Goal: Information Seeking & Learning: Learn about a topic

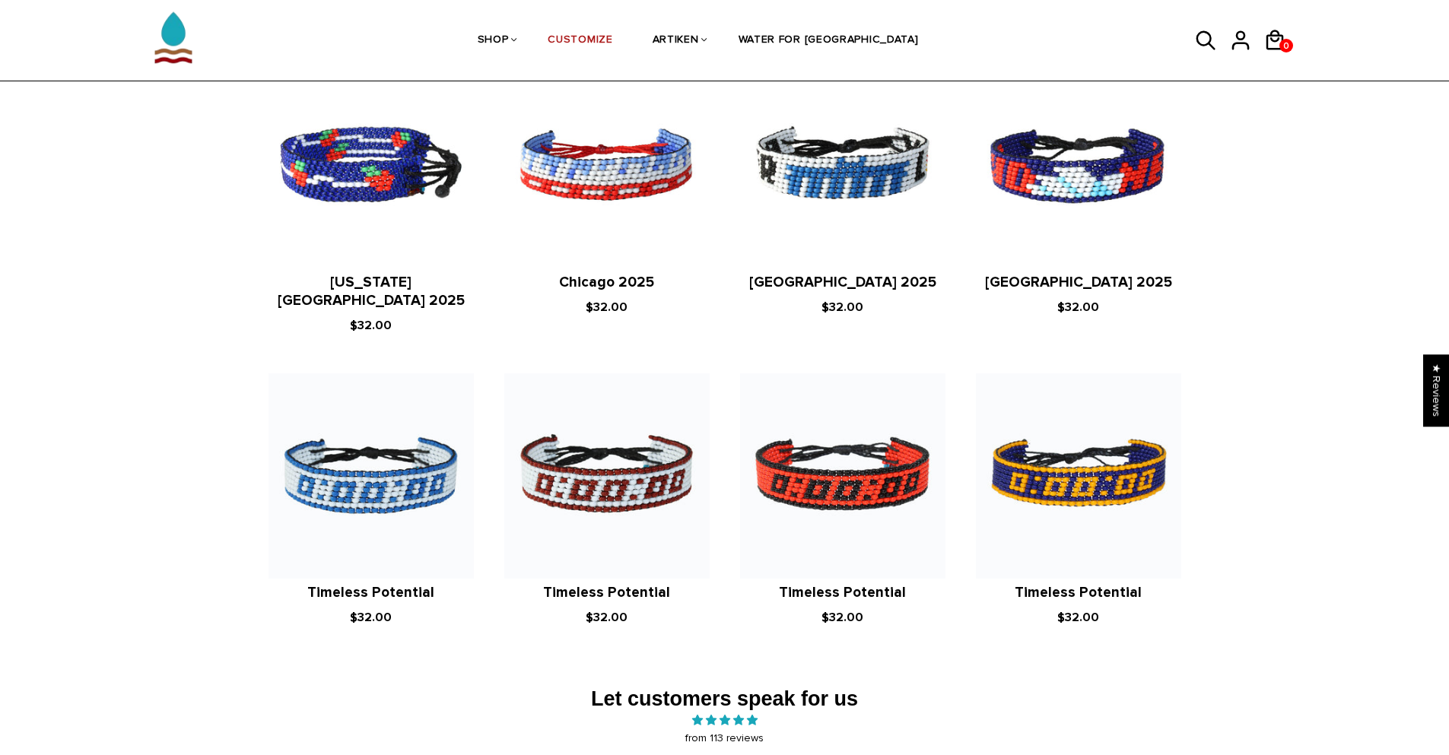
scroll to position [1978, 0]
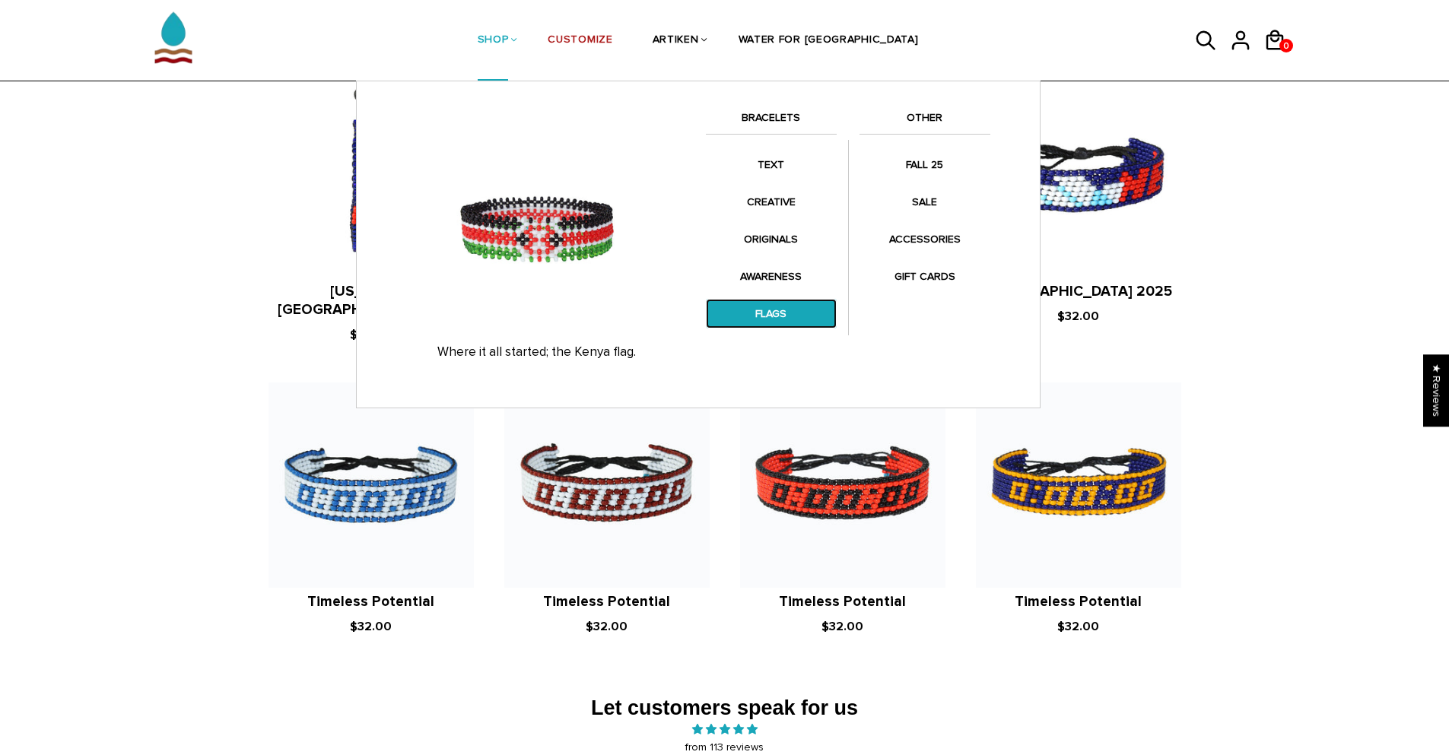
click at [775, 310] on link "FLAGS" at bounding box center [771, 314] width 131 height 30
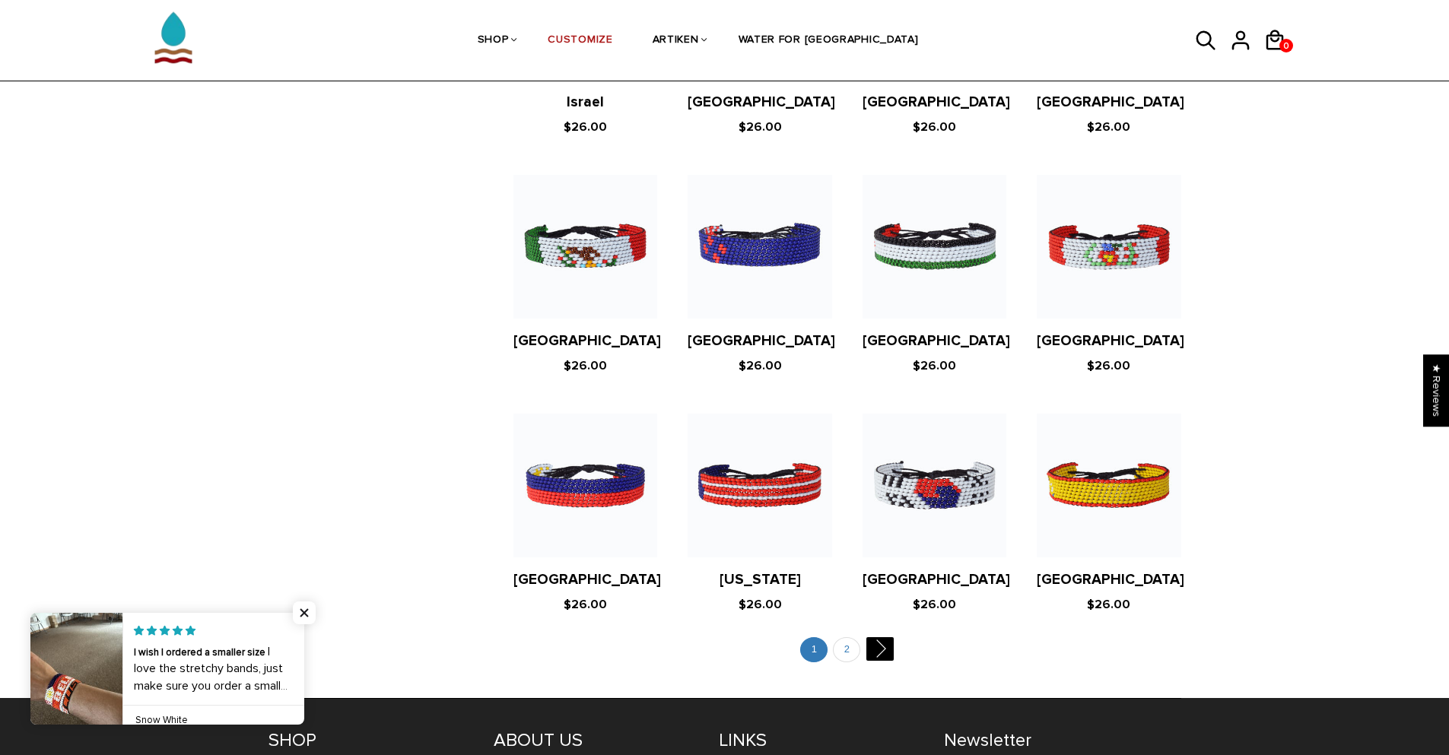
scroll to position [2749, 0]
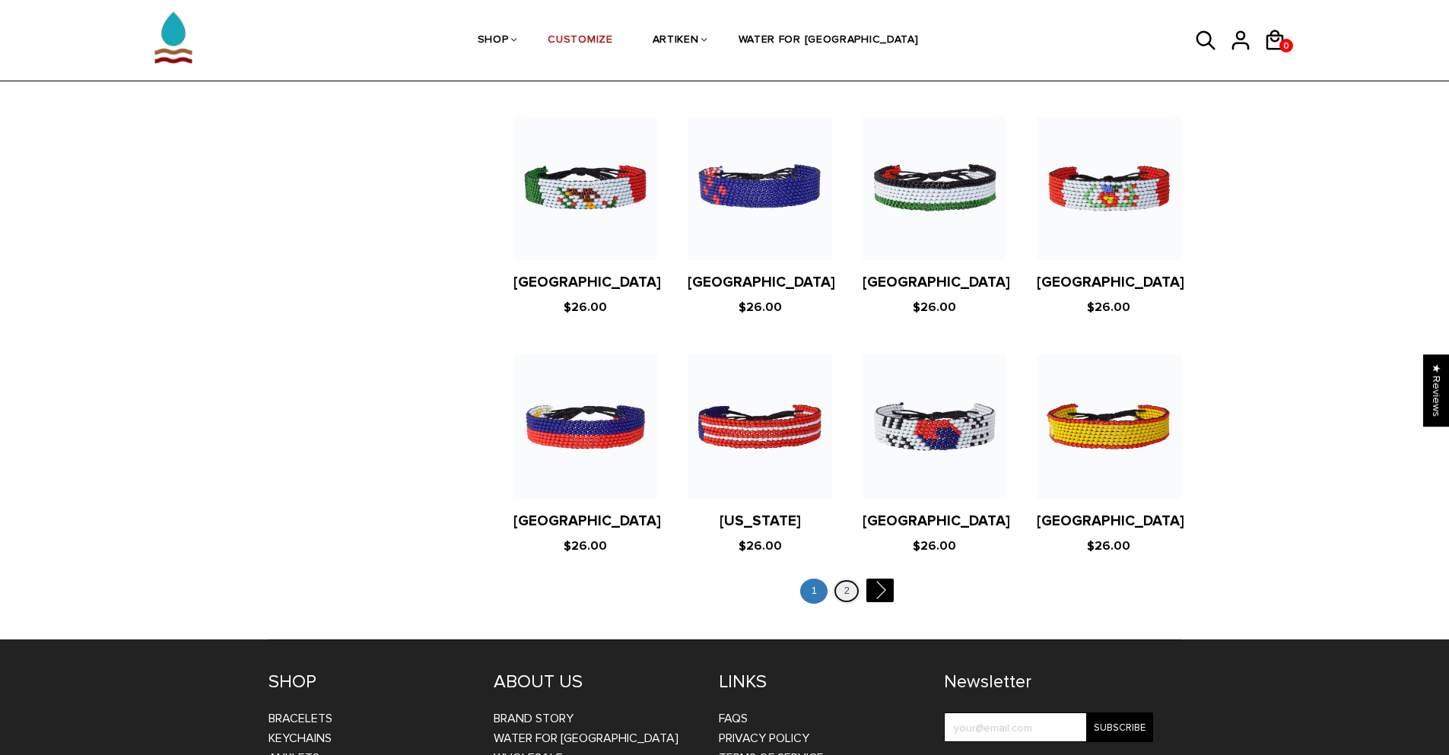
click at [843, 579] on link "2" at bounding box center [846, 591] width 27 height 25
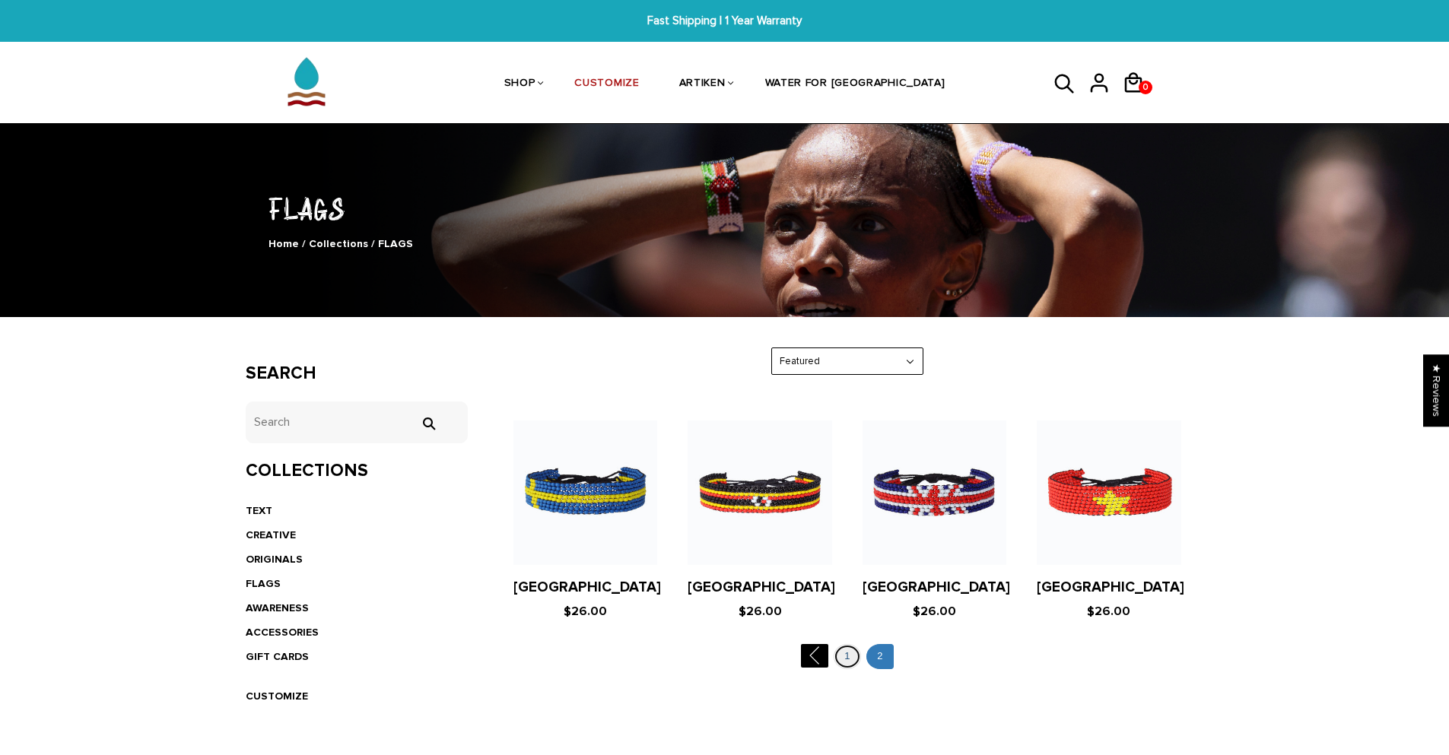
click at [848, 654] on link "1" at bounding box center [847, 656] width 27 height 25
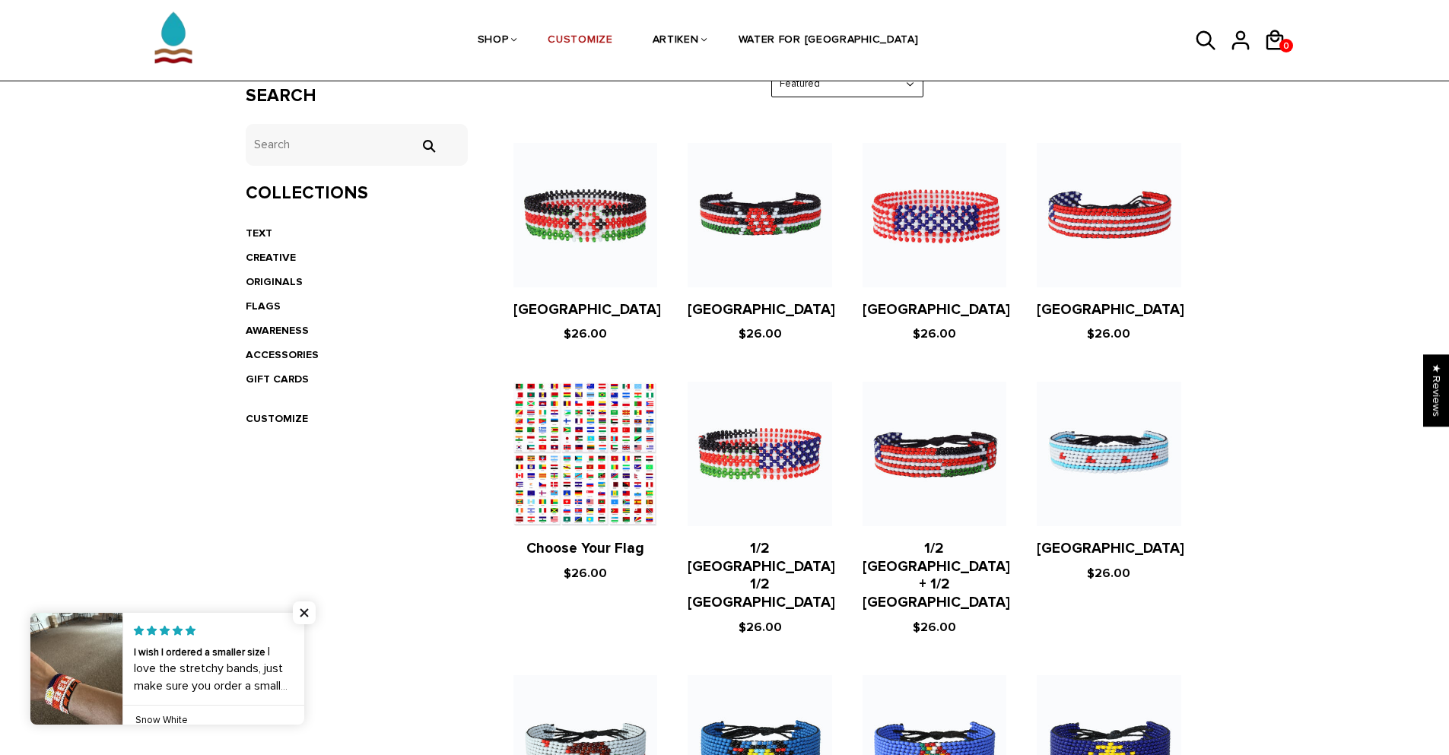
scroll to position [228, 0]
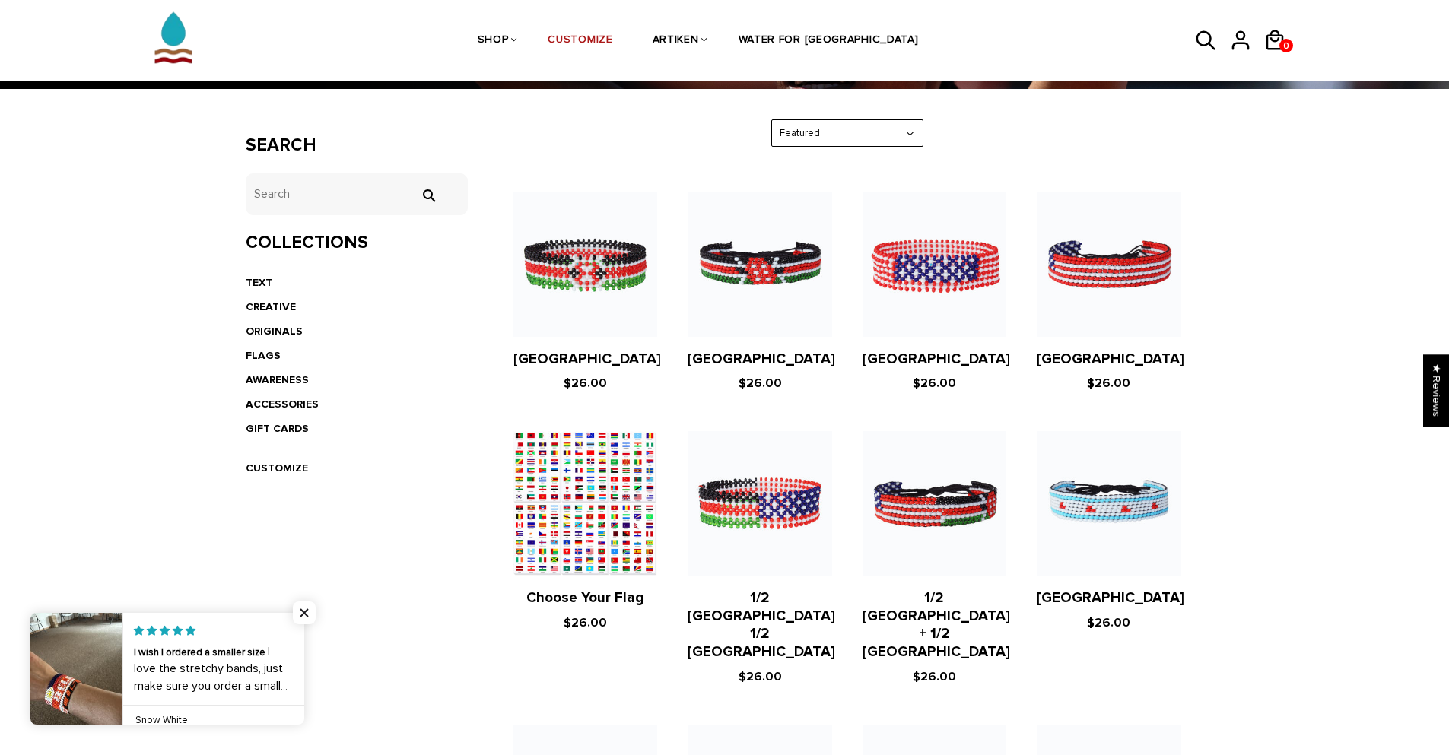
click at [580, 507] on figure at bounding box center [586, 503] width 144 height 144
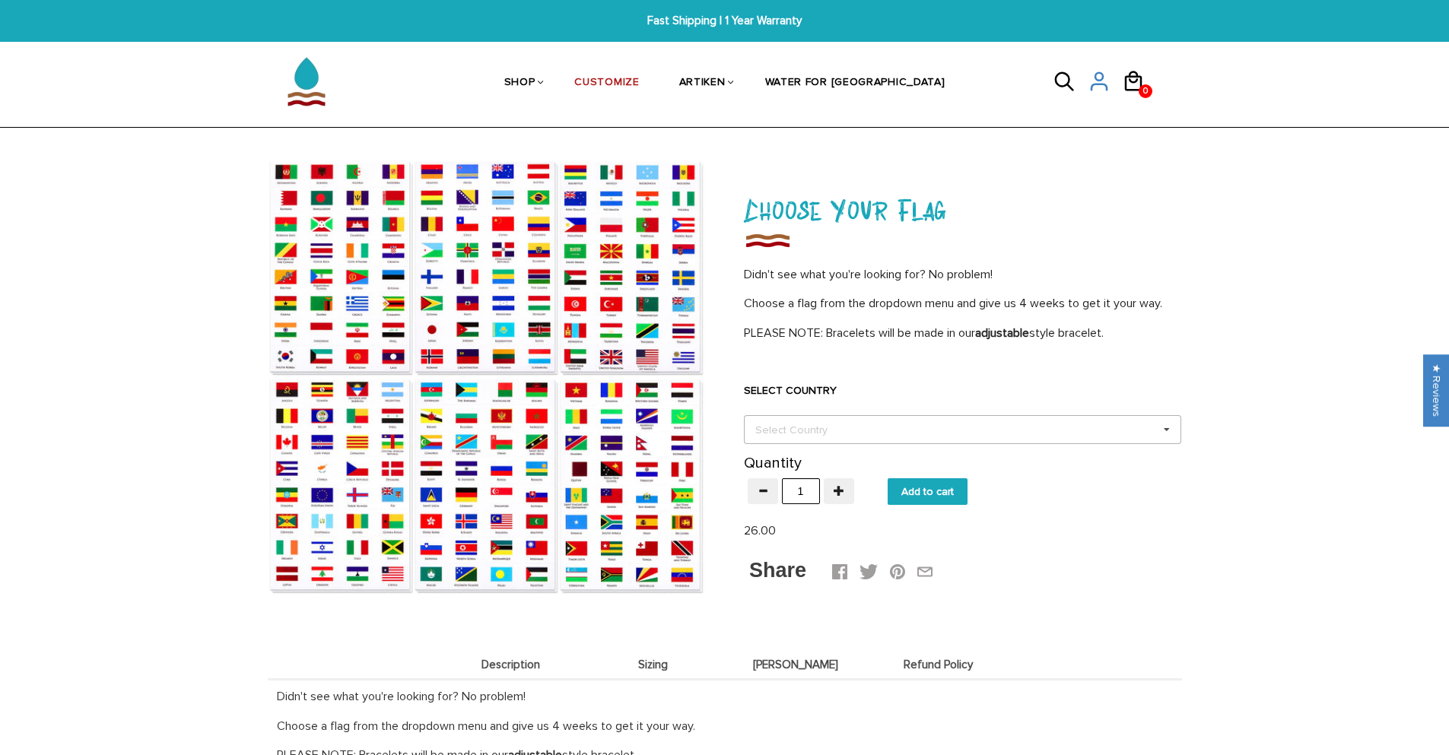
click at [841, 432] on div "Select Country" at bounding box center [801, 429] width 98 height 17
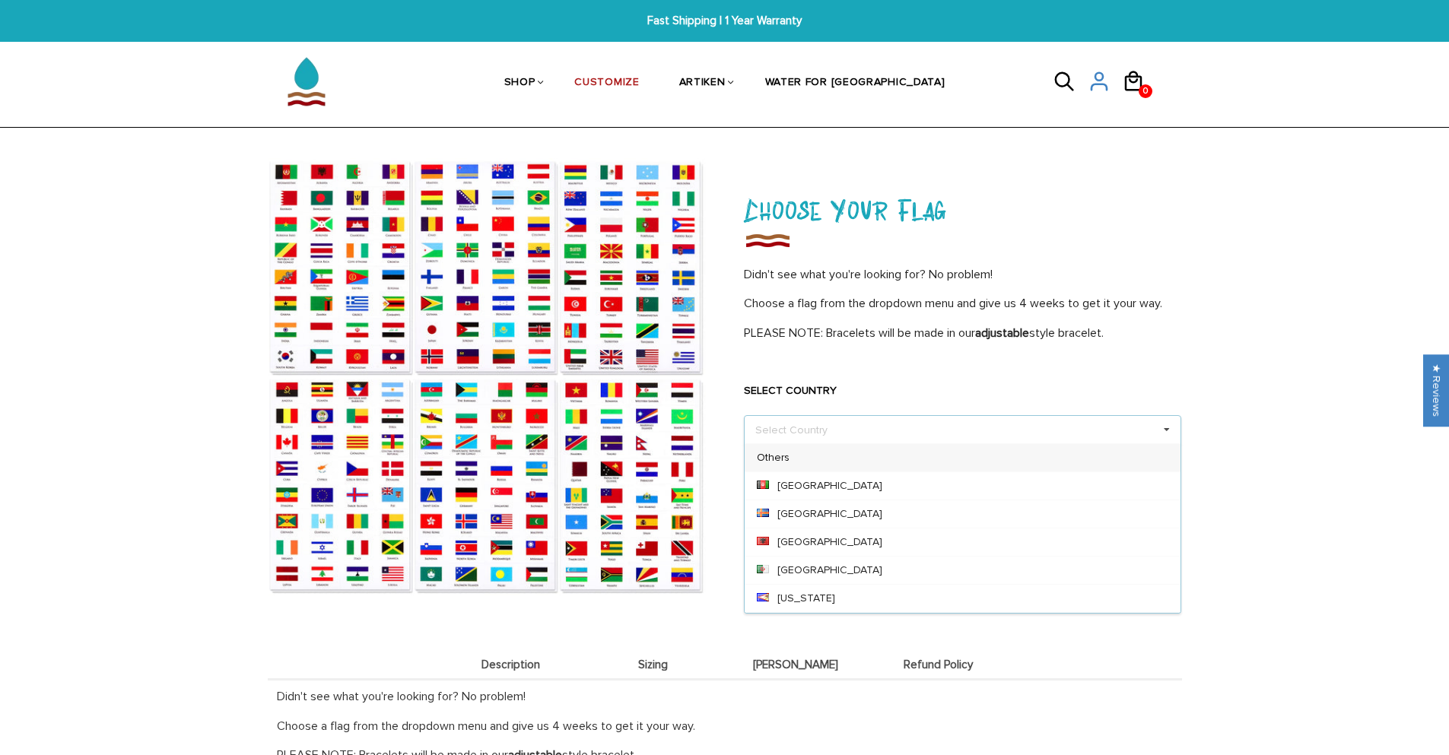
click at [1132, 435] on div "Select Country Others Afghanistan Aland Islands Albania Algeria American Samoa …" at bounding box center [962, 429] width 437 height 29
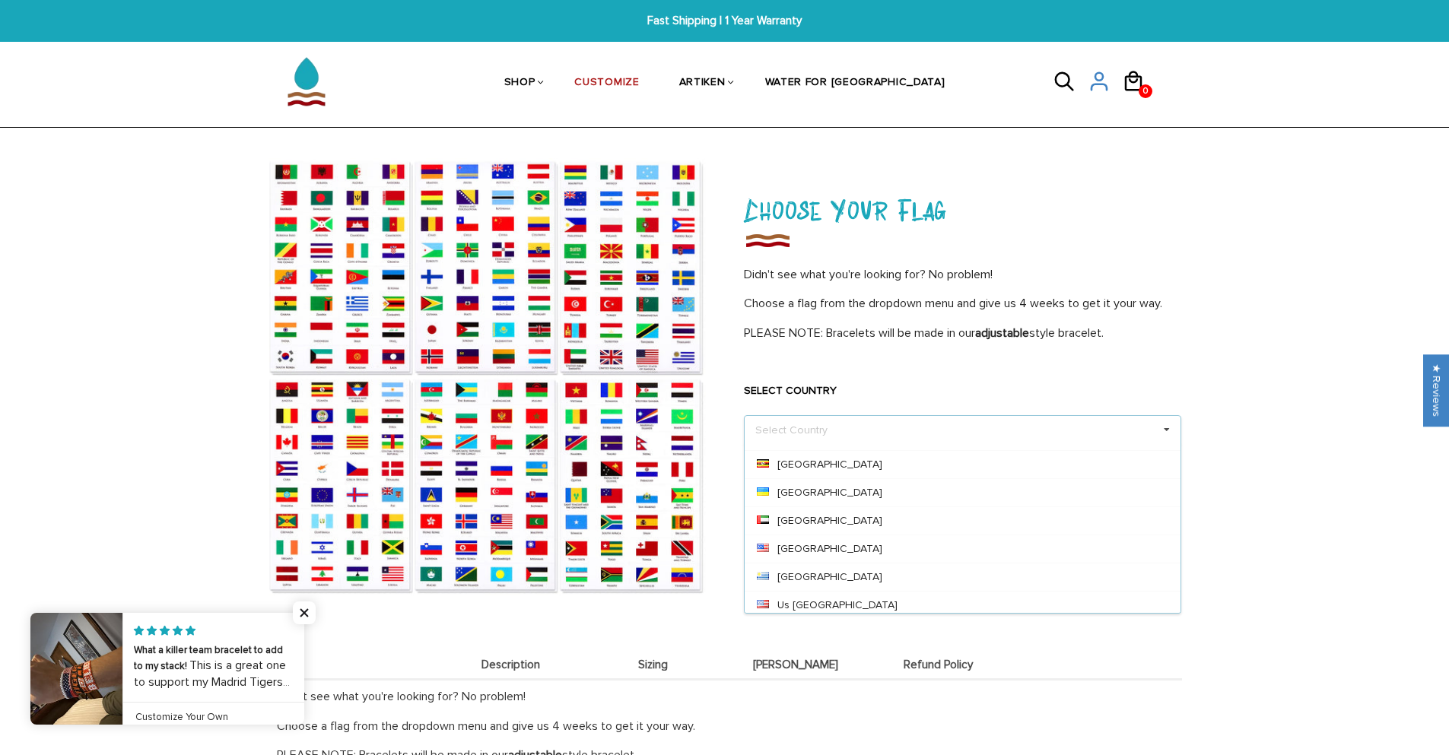
scroll to position [6364, 0]
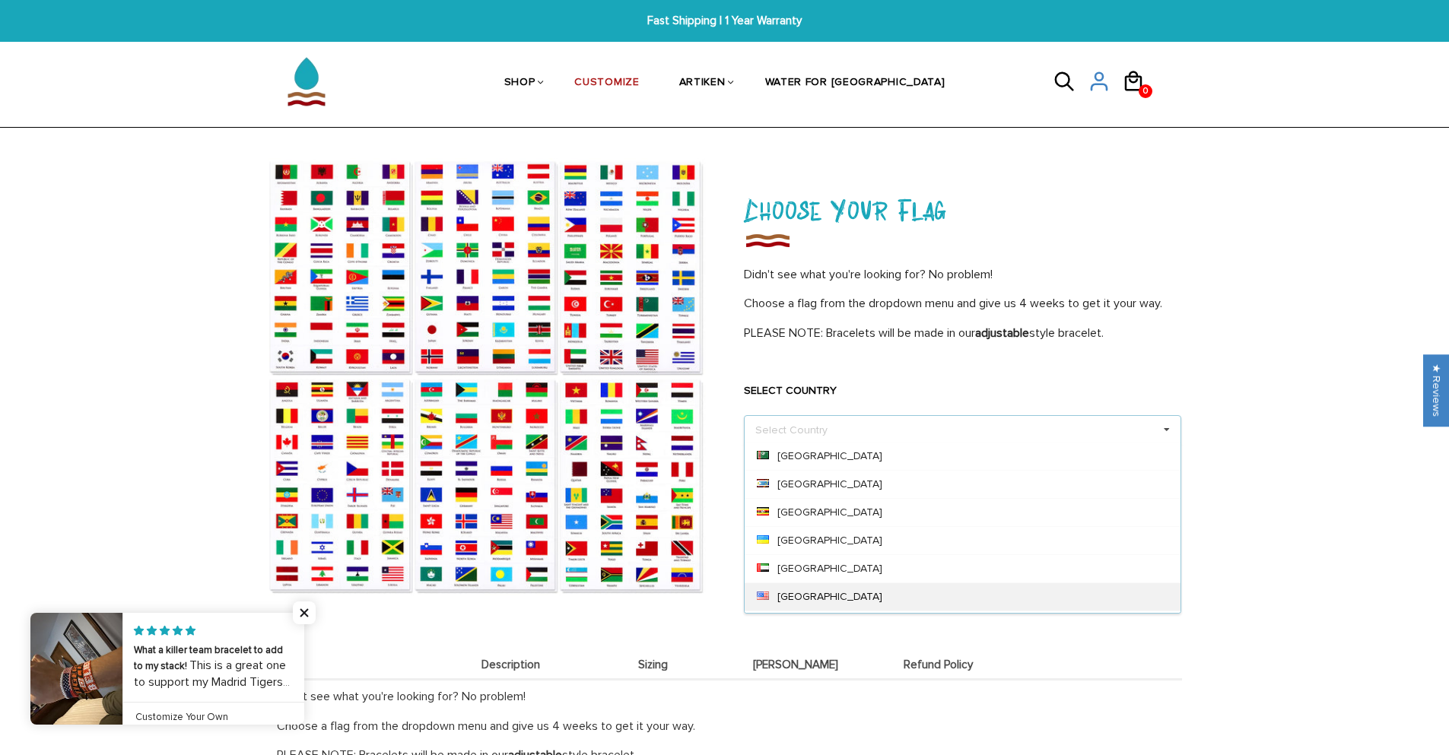
click at [908, 602] on div "United States" at bounding box center [963, 597] width 436 height 28
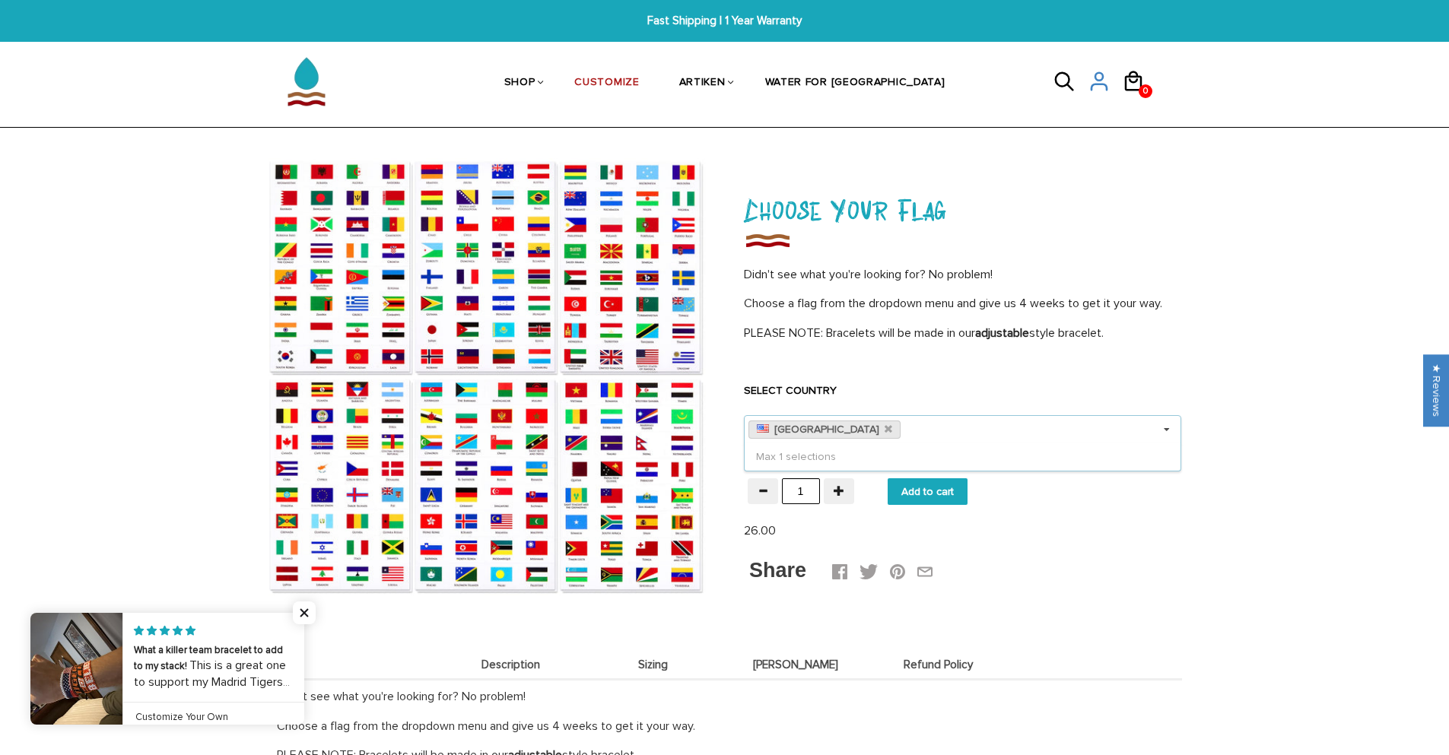
scroll to position [0, 0]
click at [803, 456] on div "Max 1 selections" at bounding box center [962, 457] width 437 height 27
click at [884, 428] on icon at bounding box center [888, 430] width 8 height 10
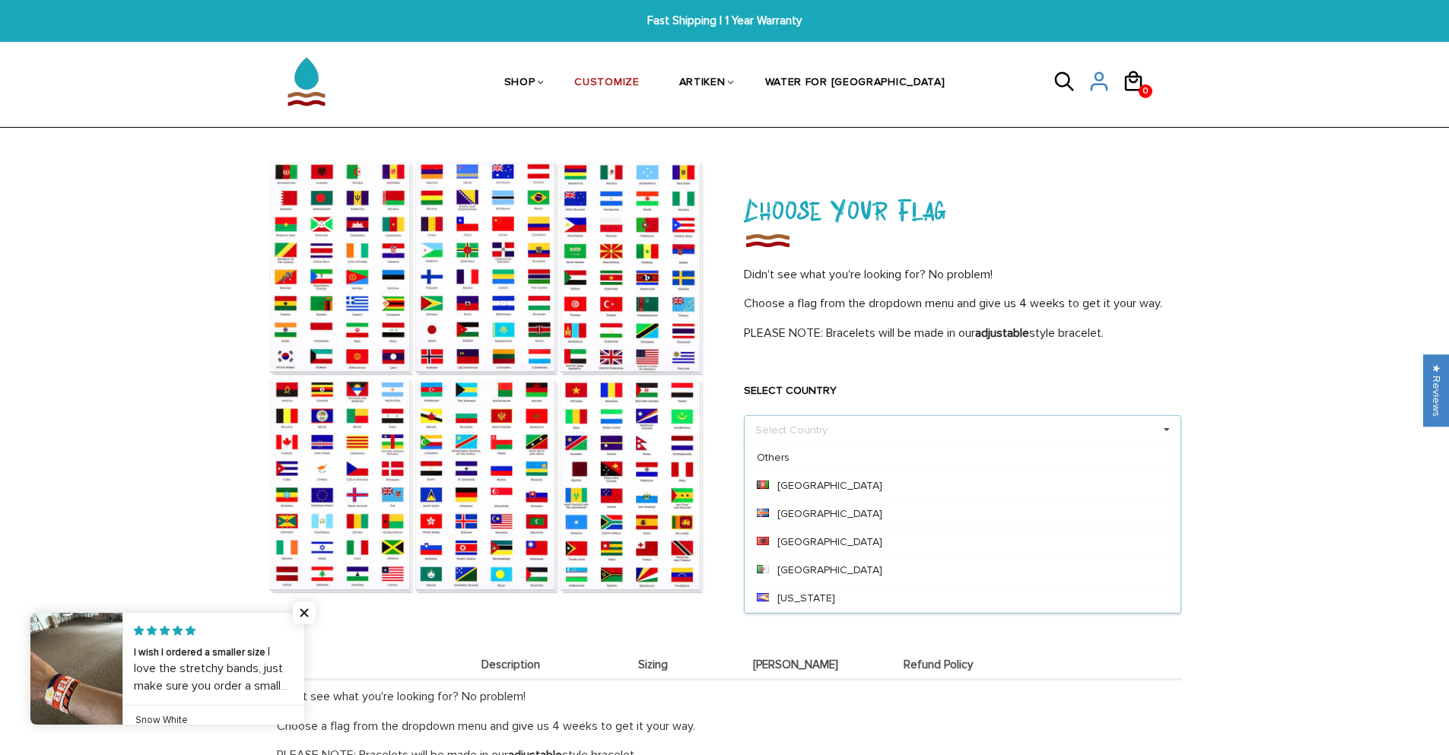
click at [1045, 430] on div "Select Country Others Afghanistan Aland Islands Albania Algeria American Samoa …" at bounding box center [962, 429] width 437 height 29
click at [1048, 464] on div "Others" at bounding box center [963, 458] width 436 height 28
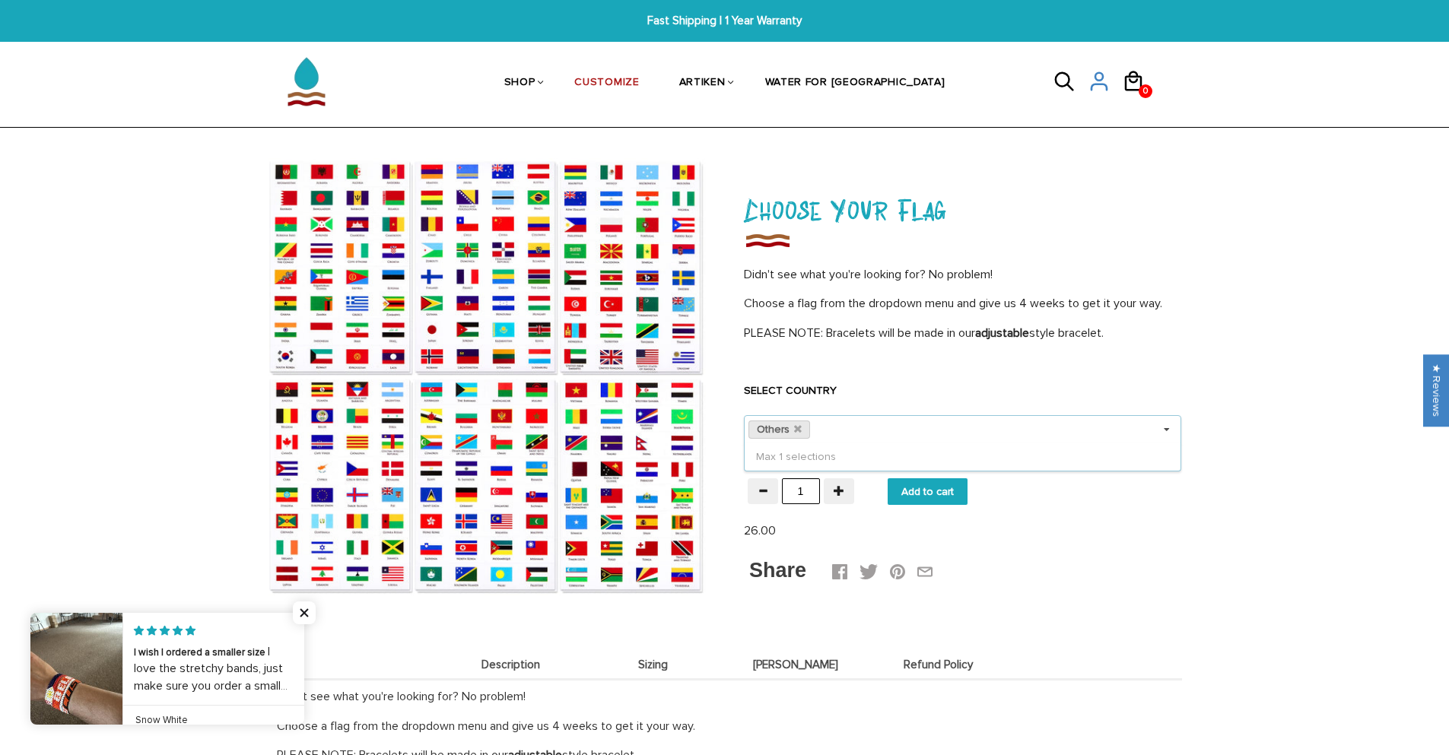
click at [983, 440] on div "Others Select Country Others Afghanistan Aland Islands Albania Algeria American…" at bounding box center [962, 429] width 437 height 29
click at [800, 427] on icon at bounding box center [798, 430] width 8 height 10
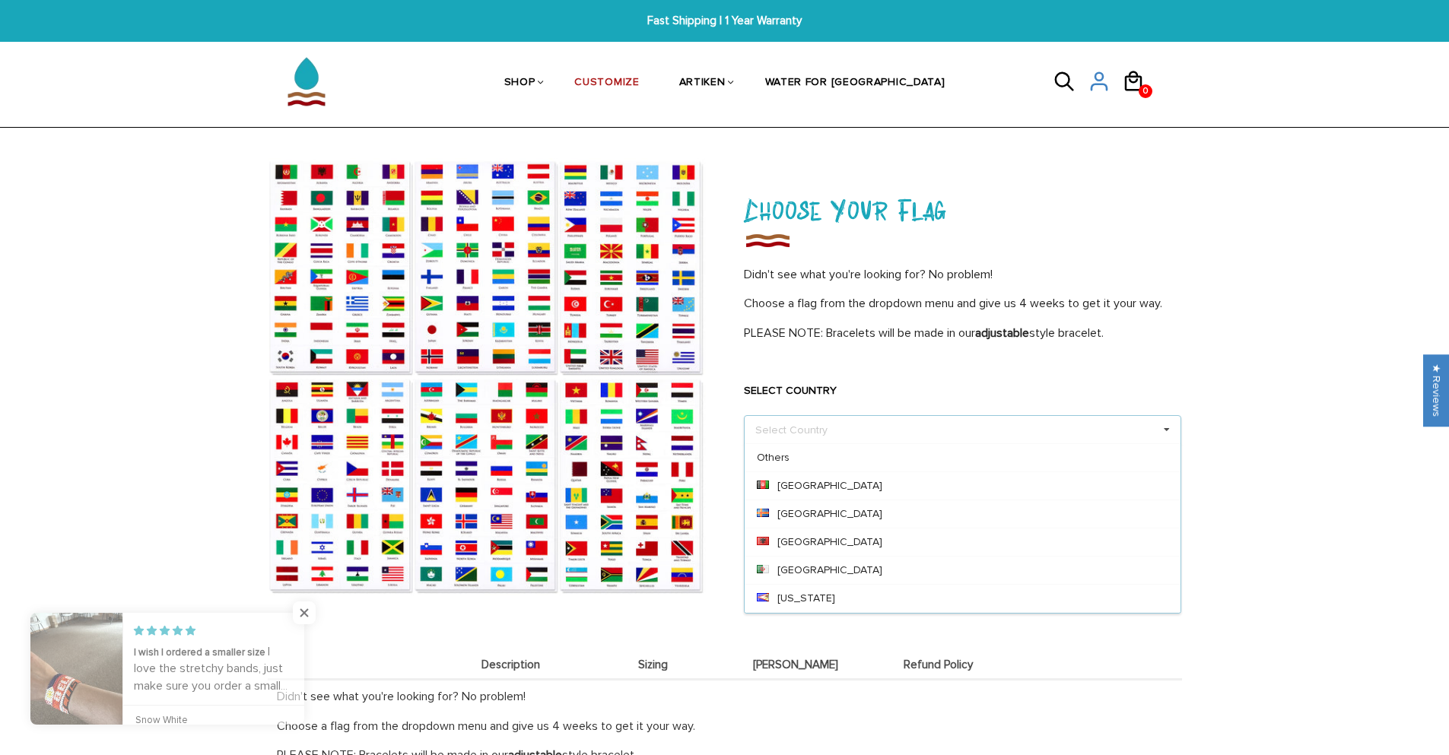
click at [812, 431] on div "Select Country Others Afghanistan Aland Islands Albania Algeria American Samoa …" at bounding box center [962, 429] width 437 height 29
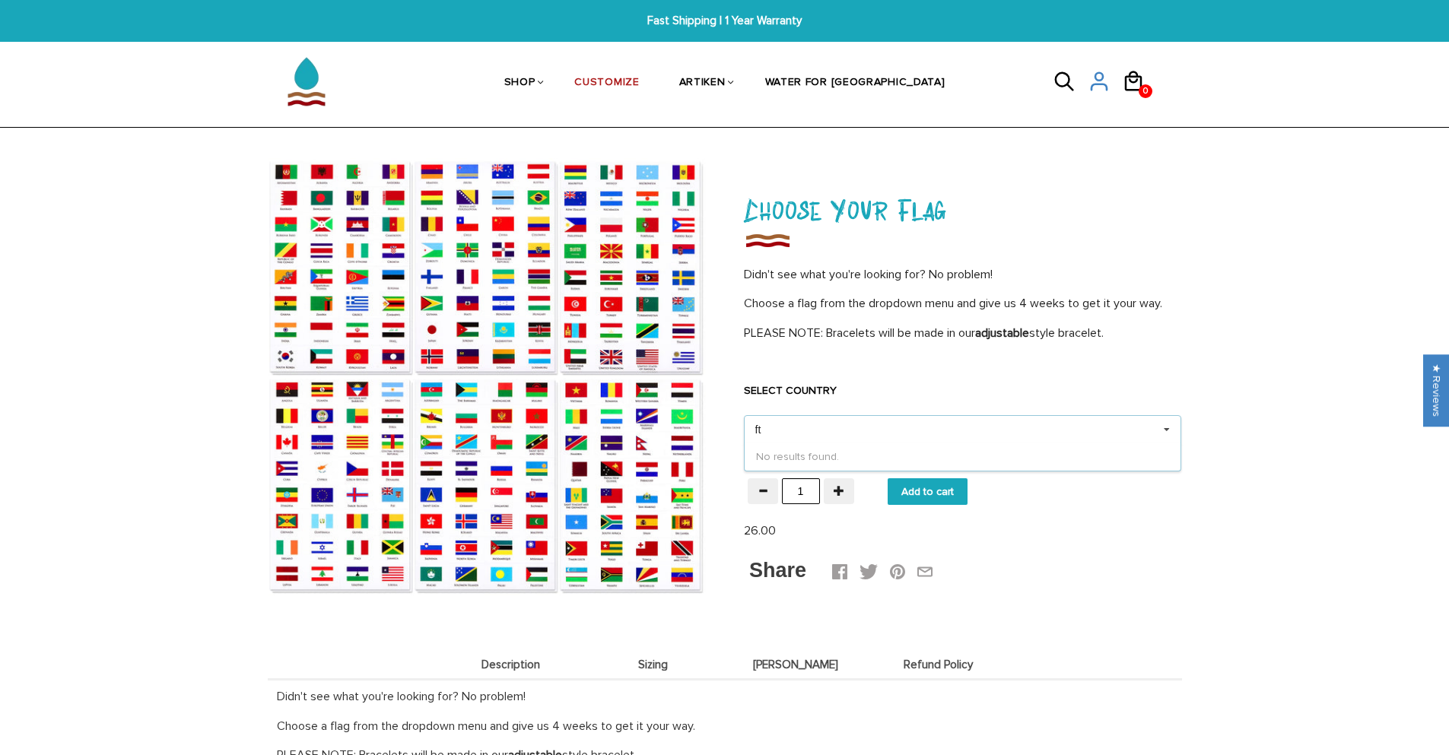
type input "f"
type input "d"
click at [1226, 324] on div "FLAGS Home / Collections / FLAGS / Choose Your Flag Choose Your Flag Didn't see…" at bounding box center [724, 586] width 1449 height 857
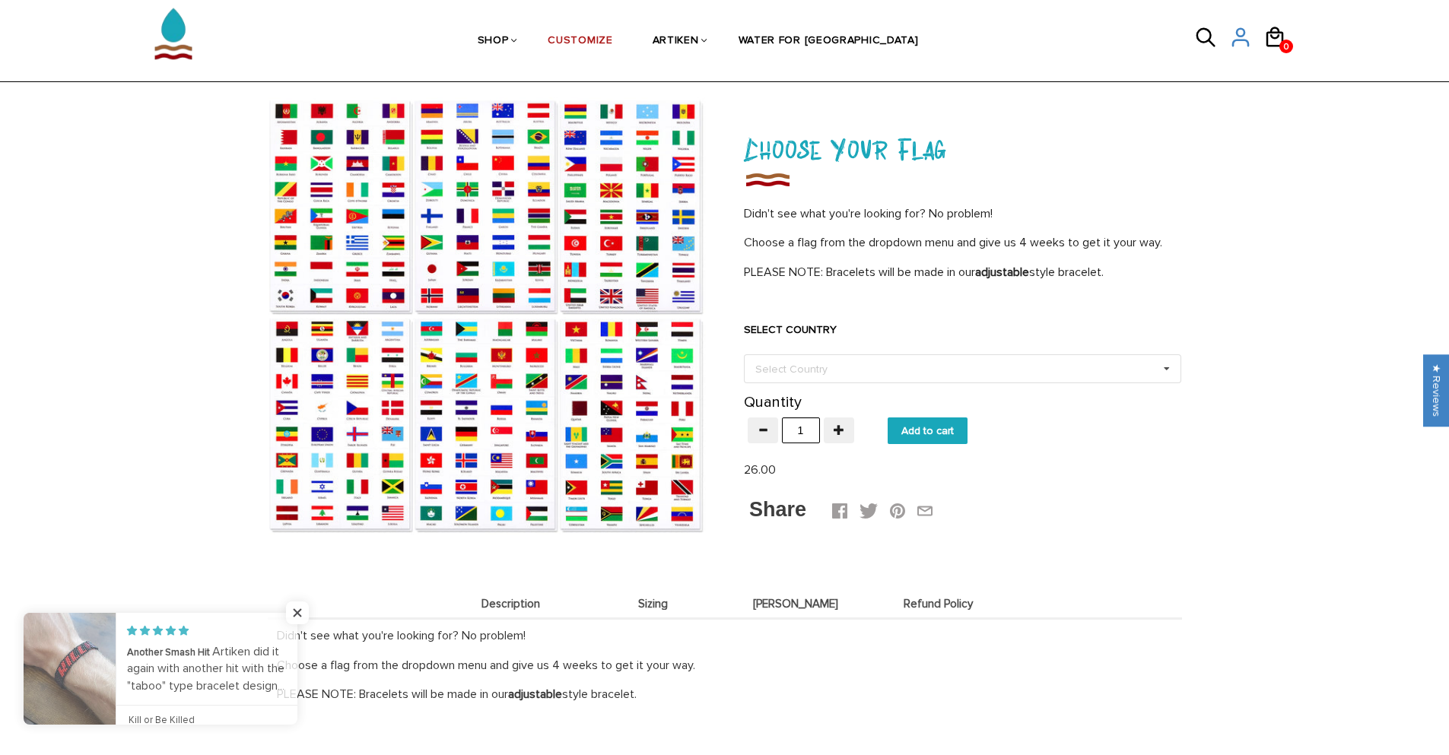
scroll to position [152, 0]
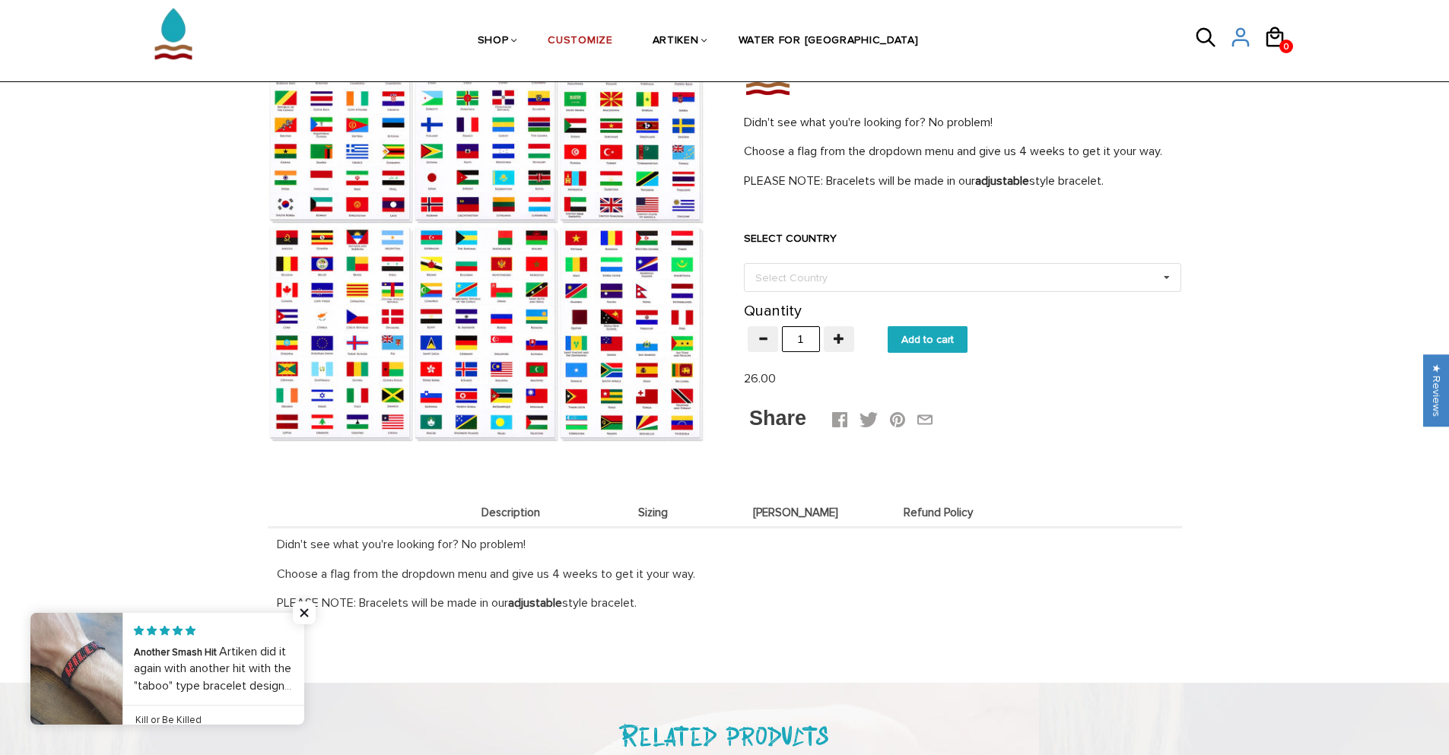
click at [666, 510] on span "Sizing" at bounding box center [653, 513] width 135 height 13
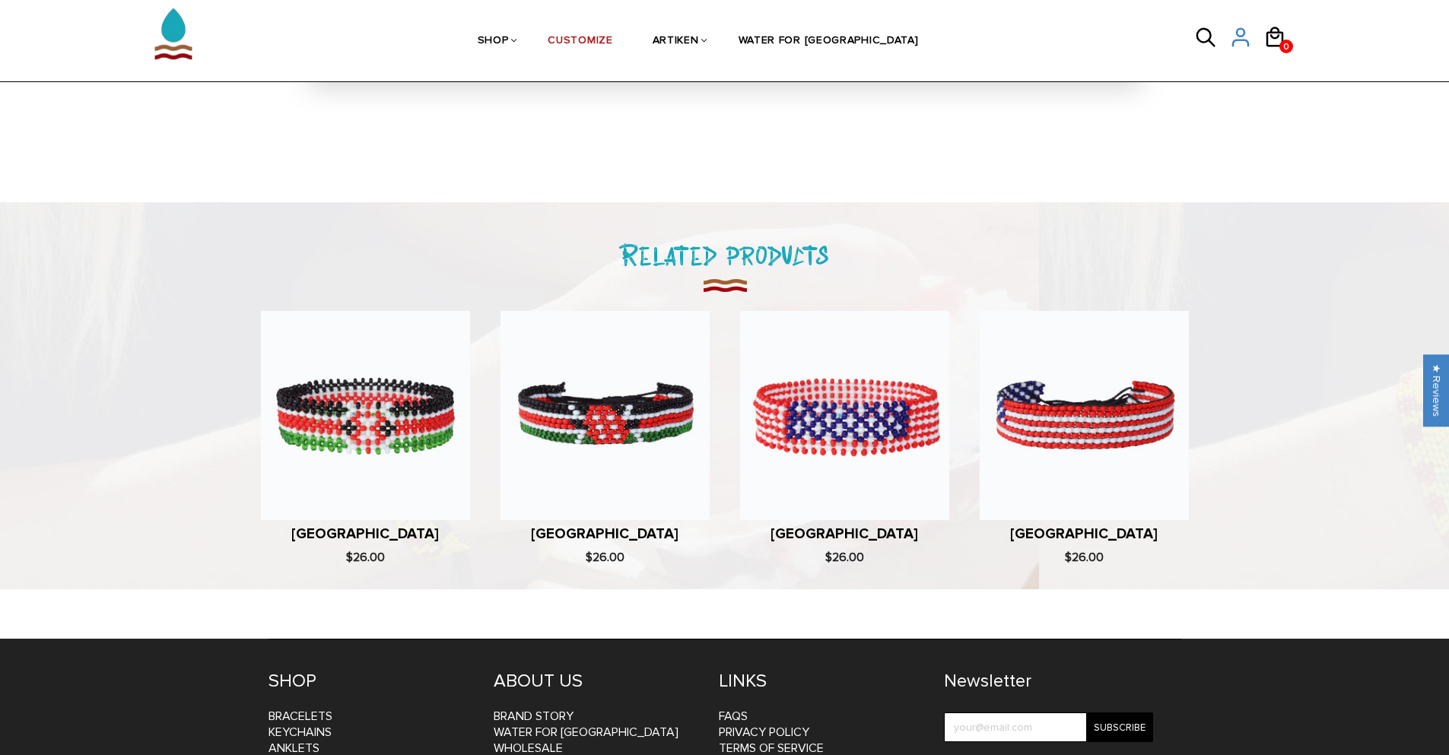
scroll to position [1141, 0]
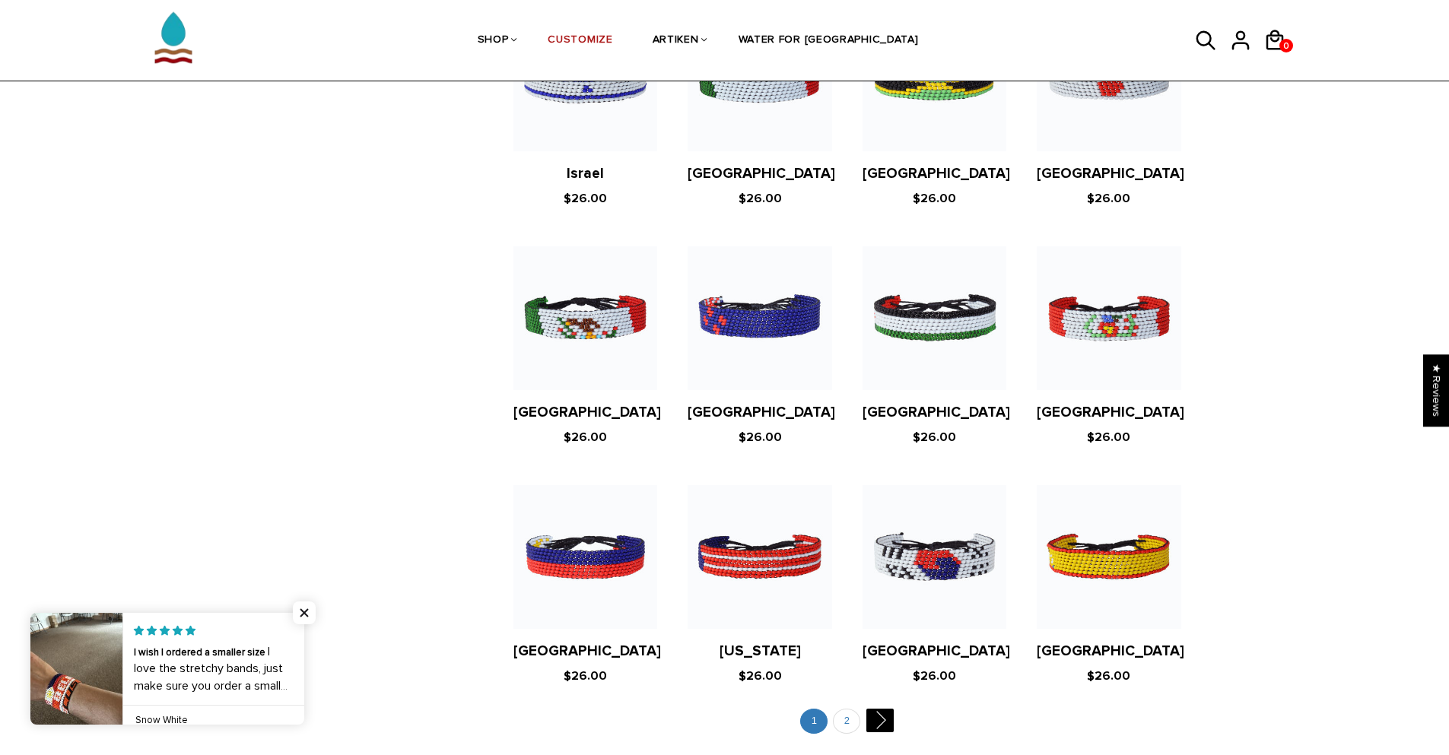
scroll to position [2663, 0]
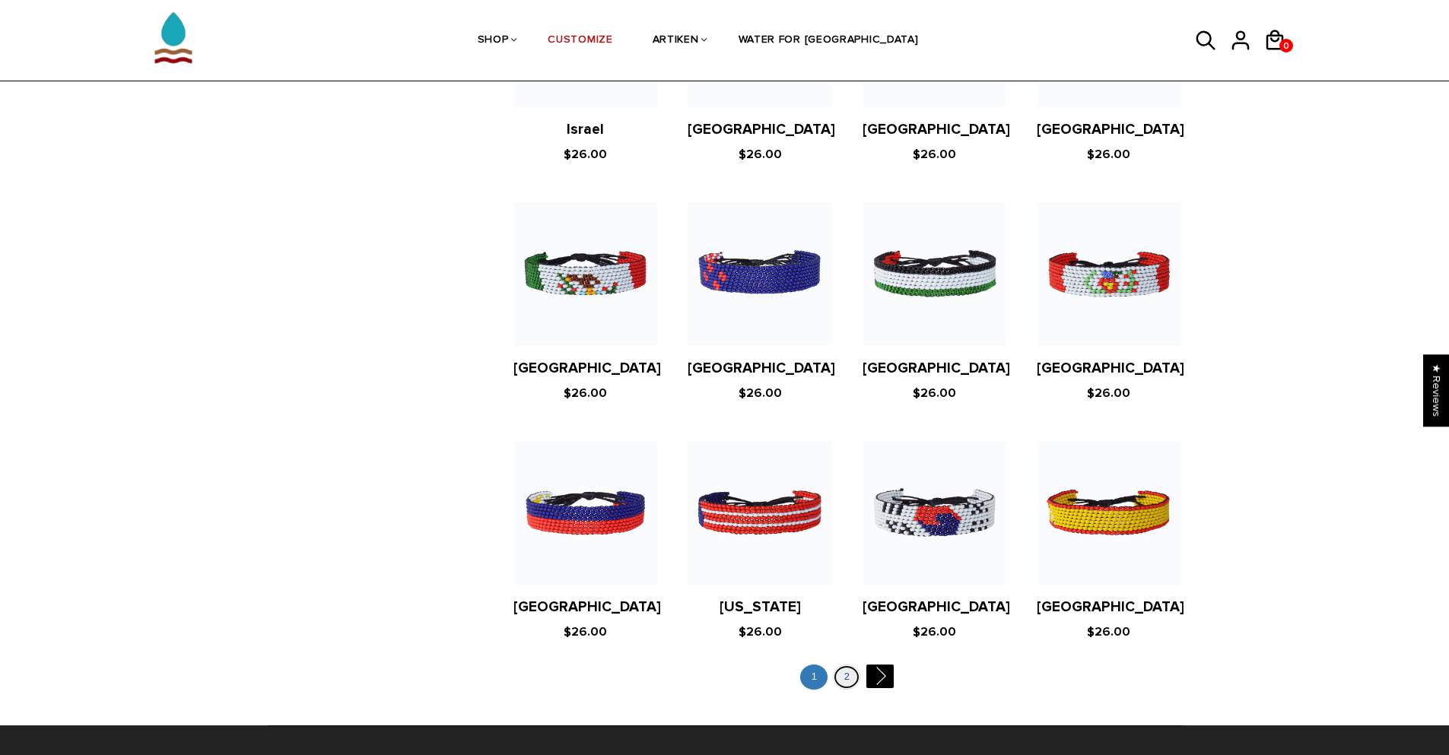
click at [845, 665] on link "2" at bounding box center [846, 677] width 27 height 25
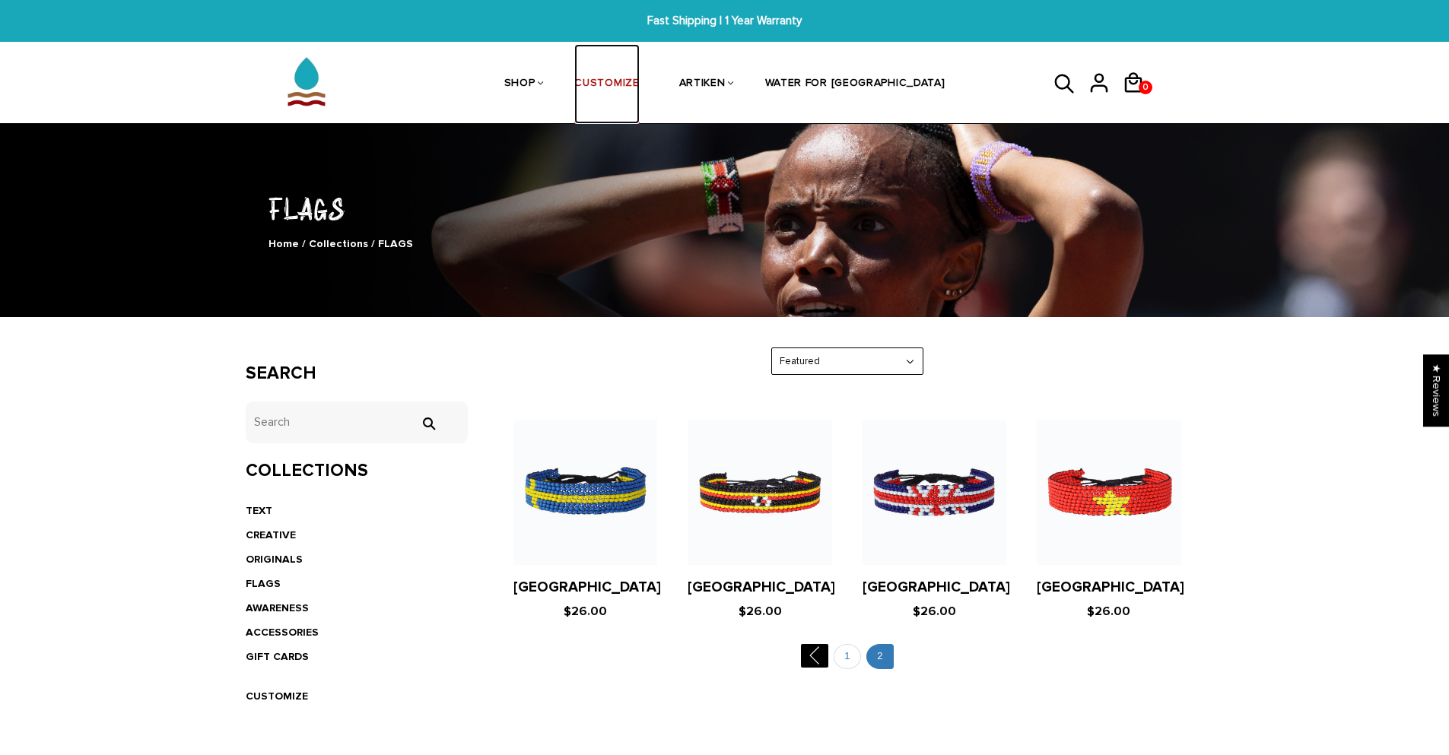
click at [639, 84] on link "CUSTOMIZE" at bounding box center [606, 84] width 65 height 81
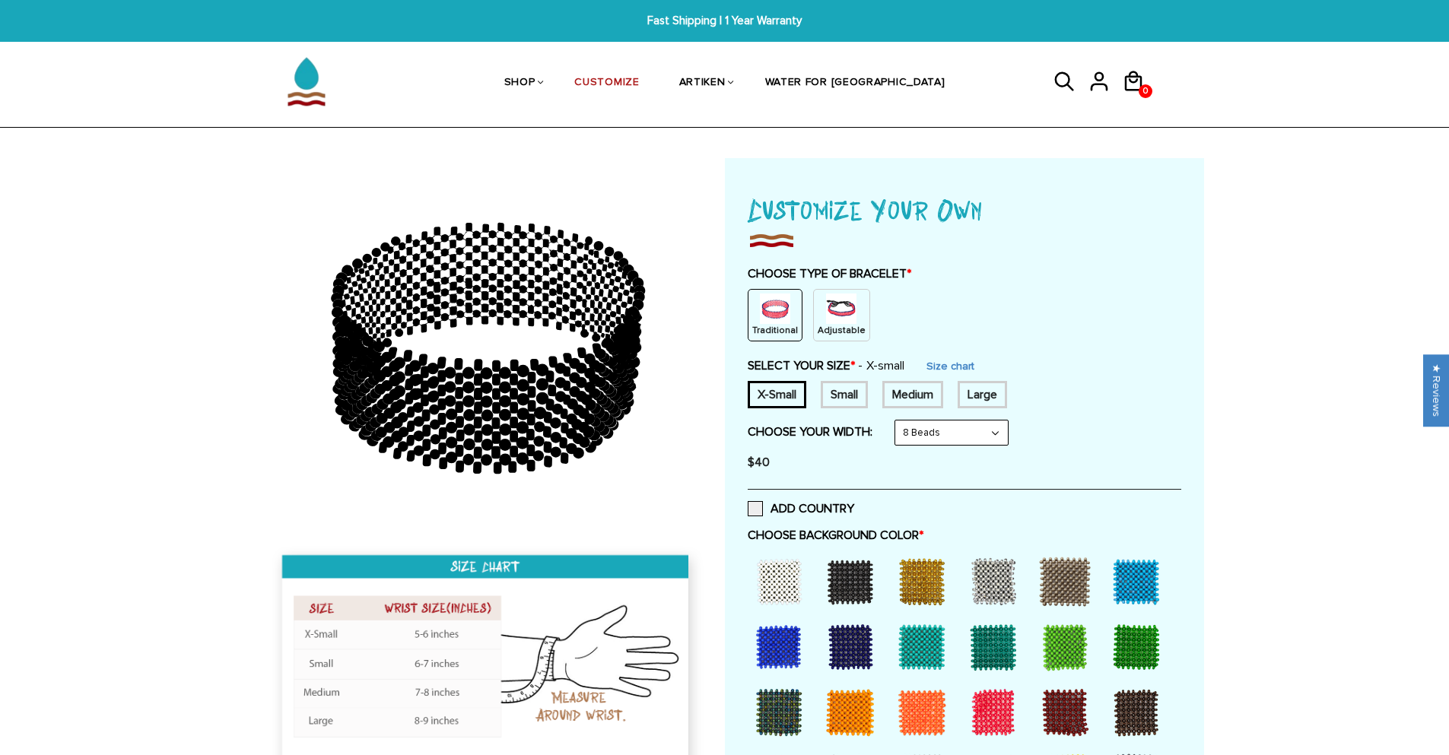
click at [839, 329] on p "Adjustable" at bounding box center [842, 330] width 48 height 13
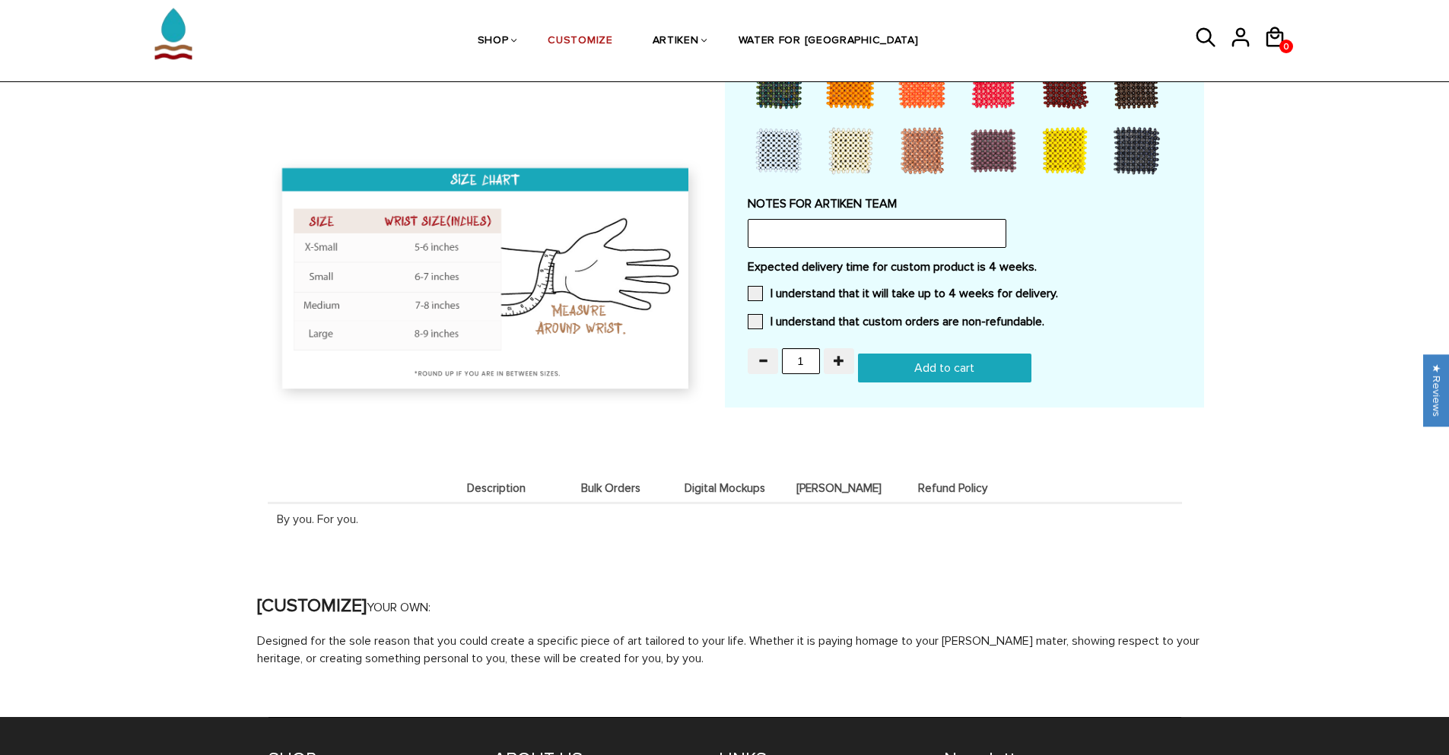
scroll to position [1293, 0]
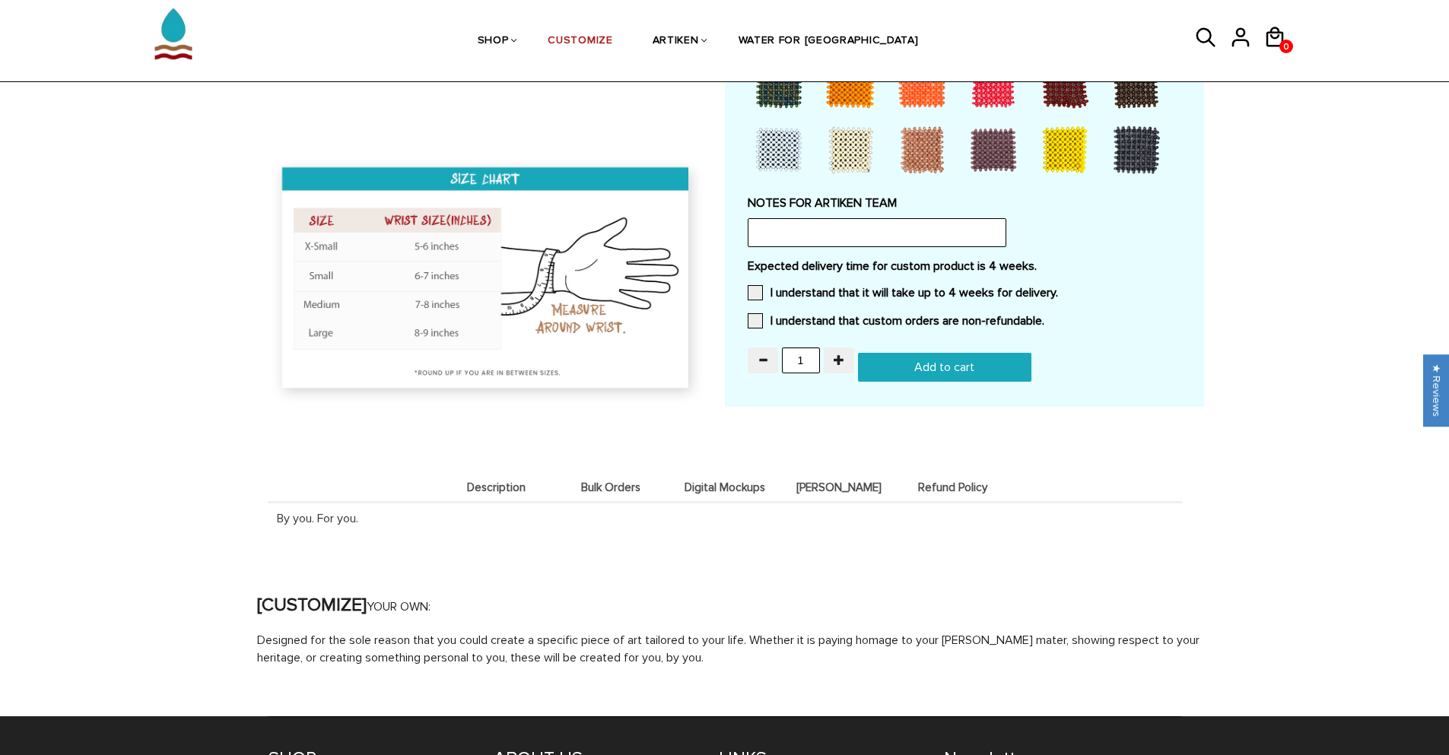
click at [736, 485] on span "Digital Mockups" at bounding box center [725, 488] width 107 height 13
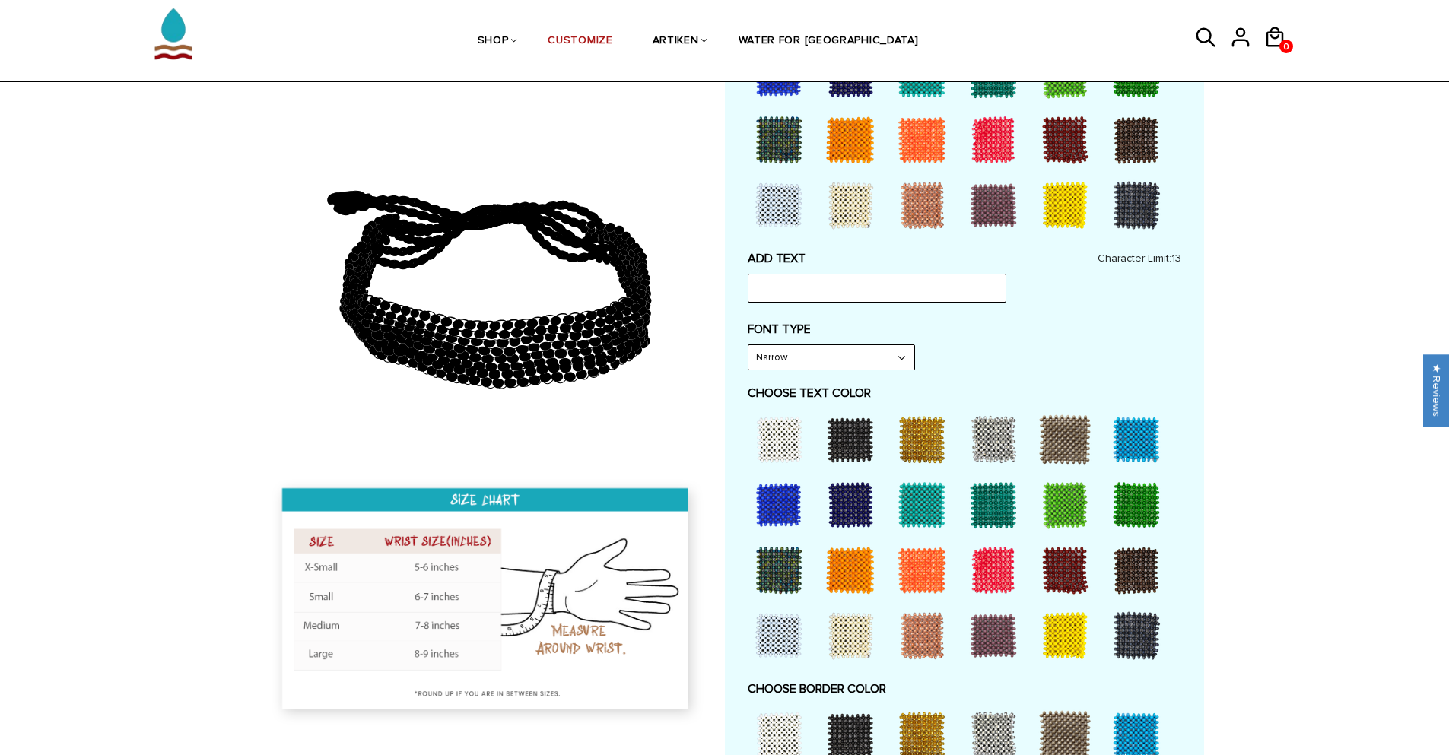
scroll to position [511, 0]
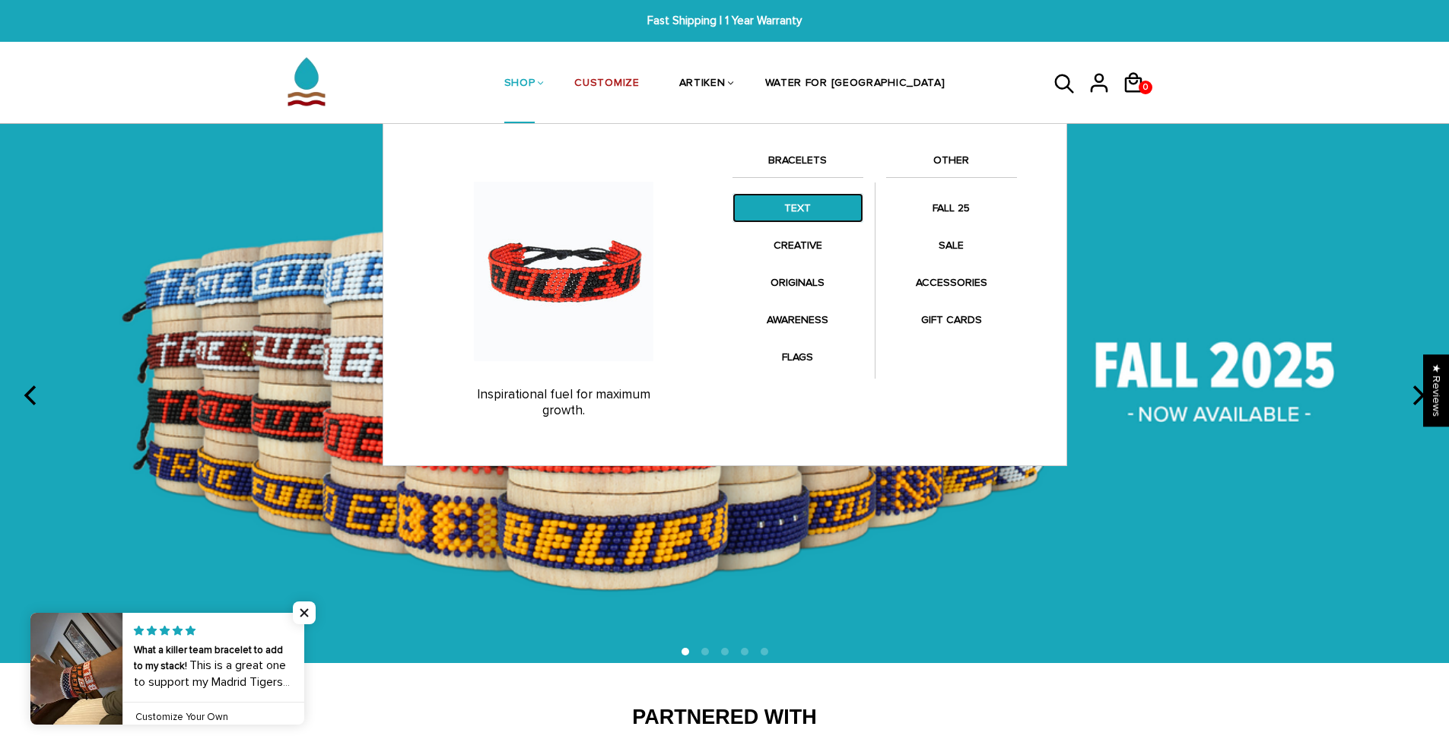
click at [808, 205] on link "TEXT" at bounding box center [798, 208] width 131 height 30
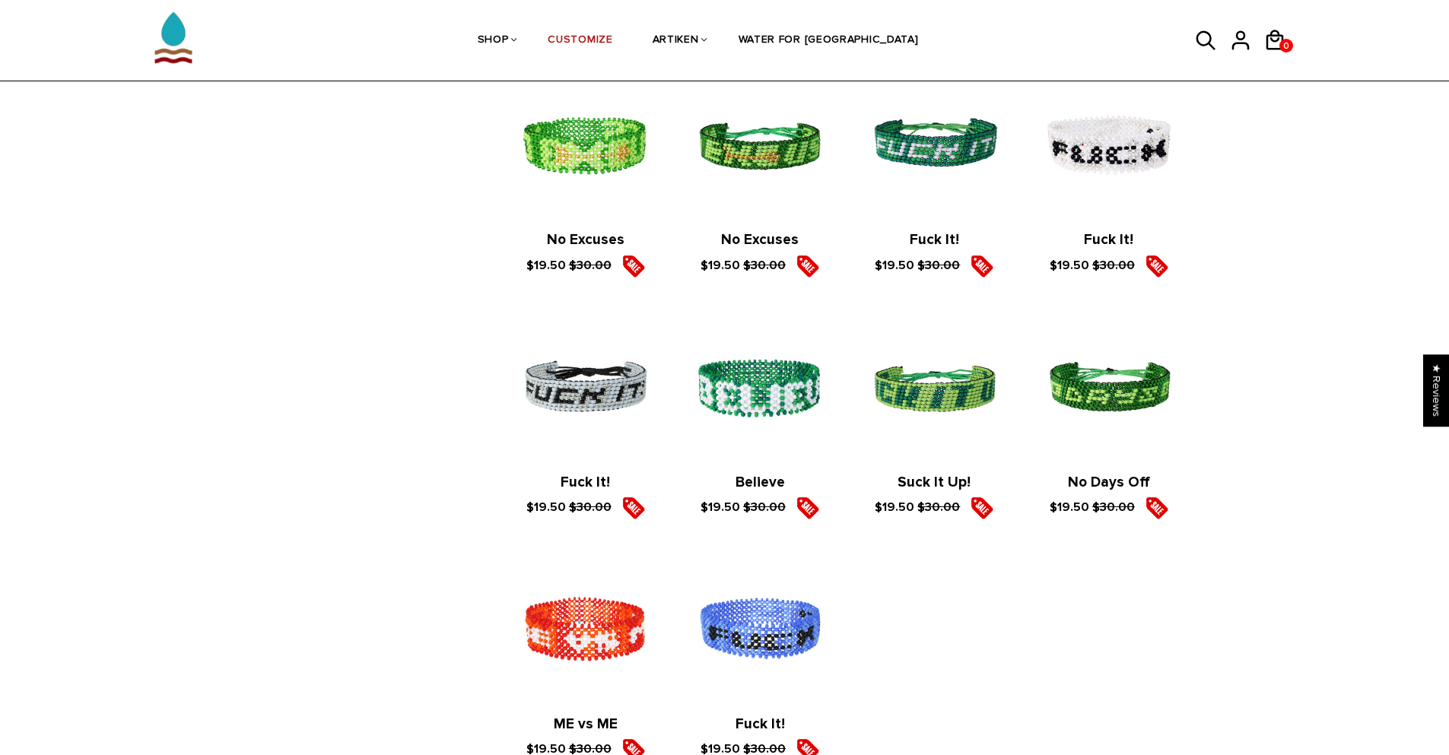
scroll to position [1778, 0]
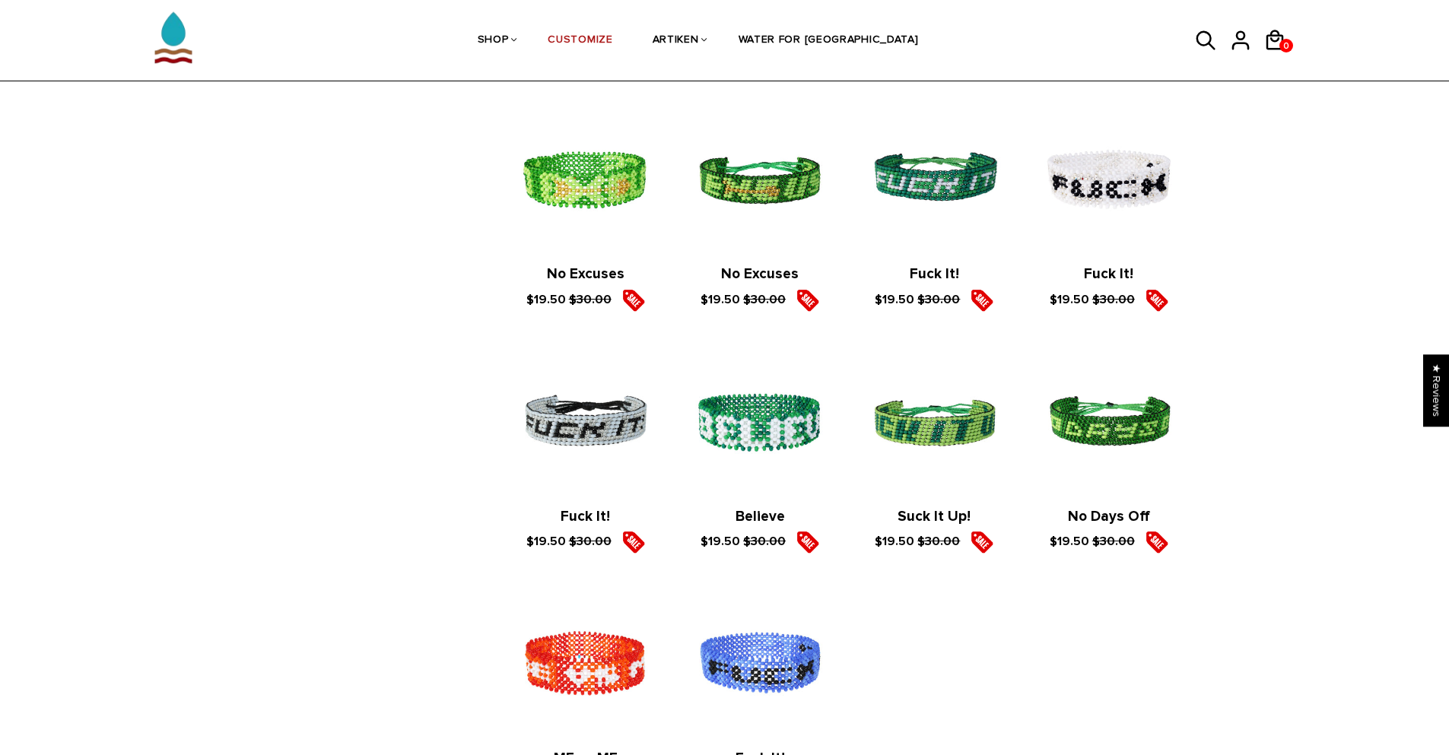
drag, startPoint x: 304, startPoint y: 361, endPoint x: 314, endPoint y: 335, distance: 28.0
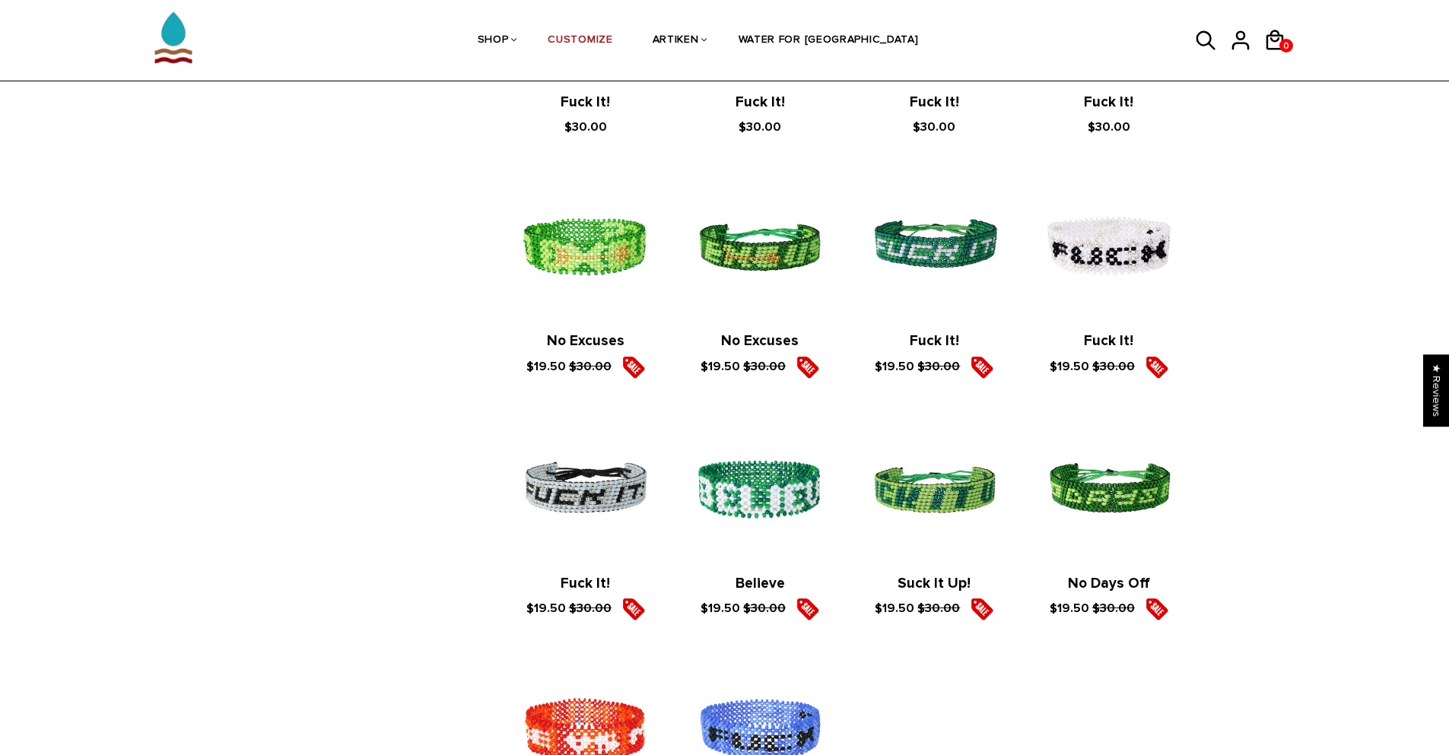
scroll to position [1595, 0]
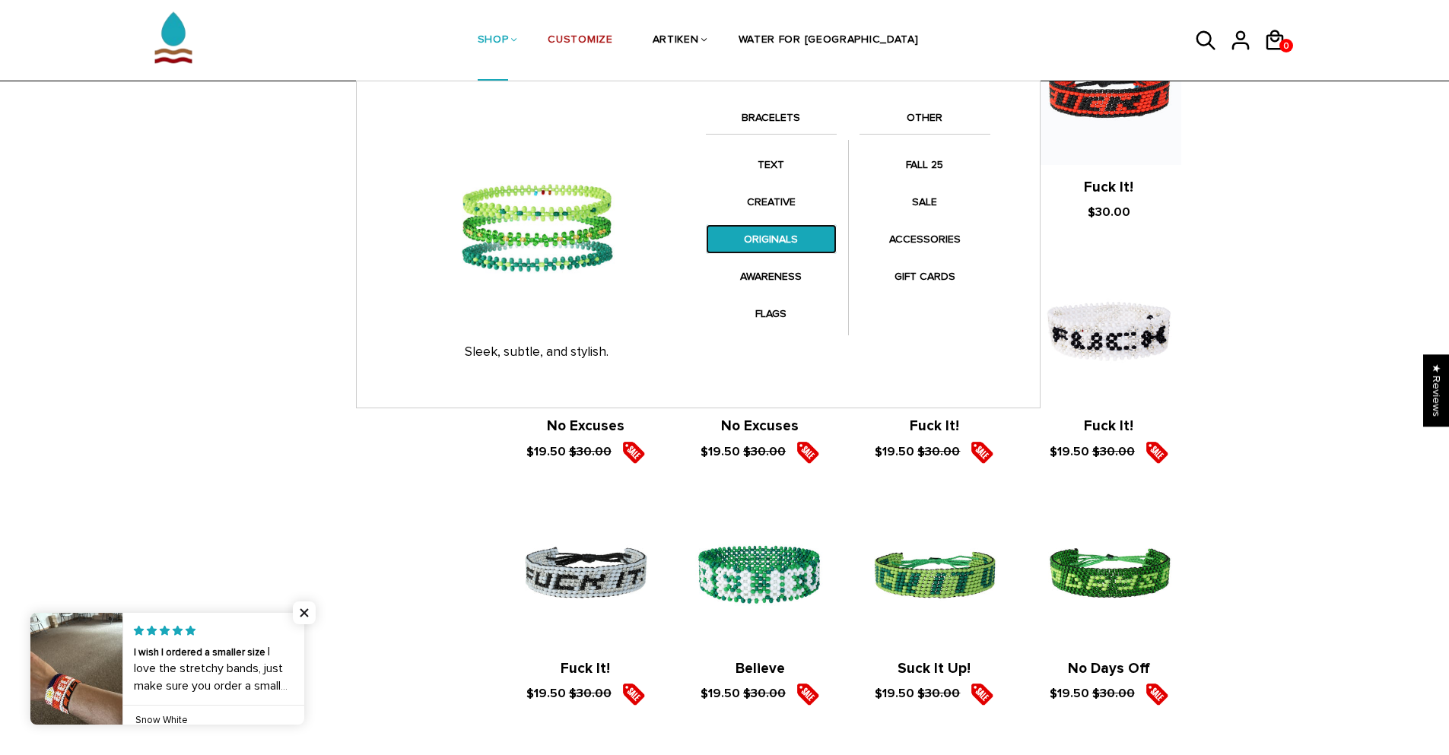
click at [801, 239] on link "ORIGINALS" at bounding box center [771, 239] width 131 height 30
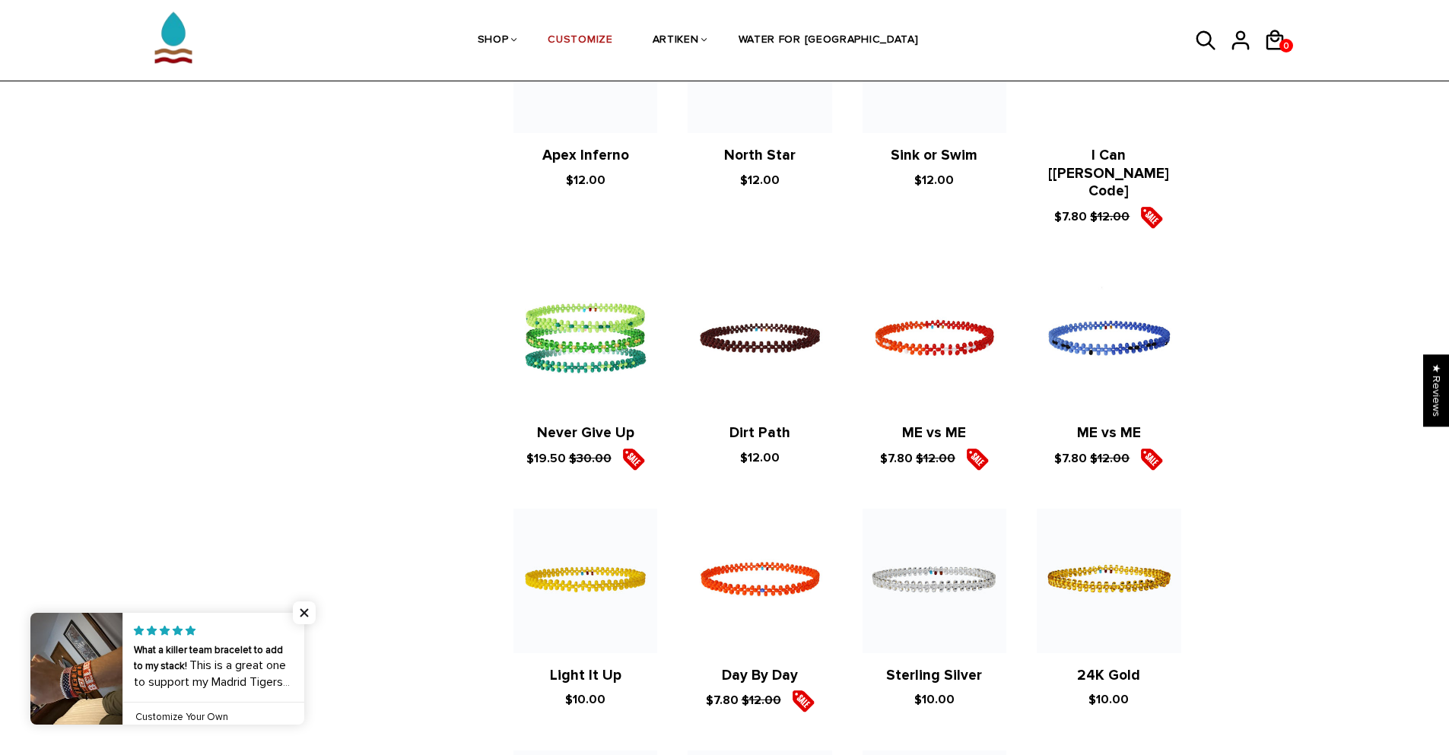
scroll to position [442, 0]
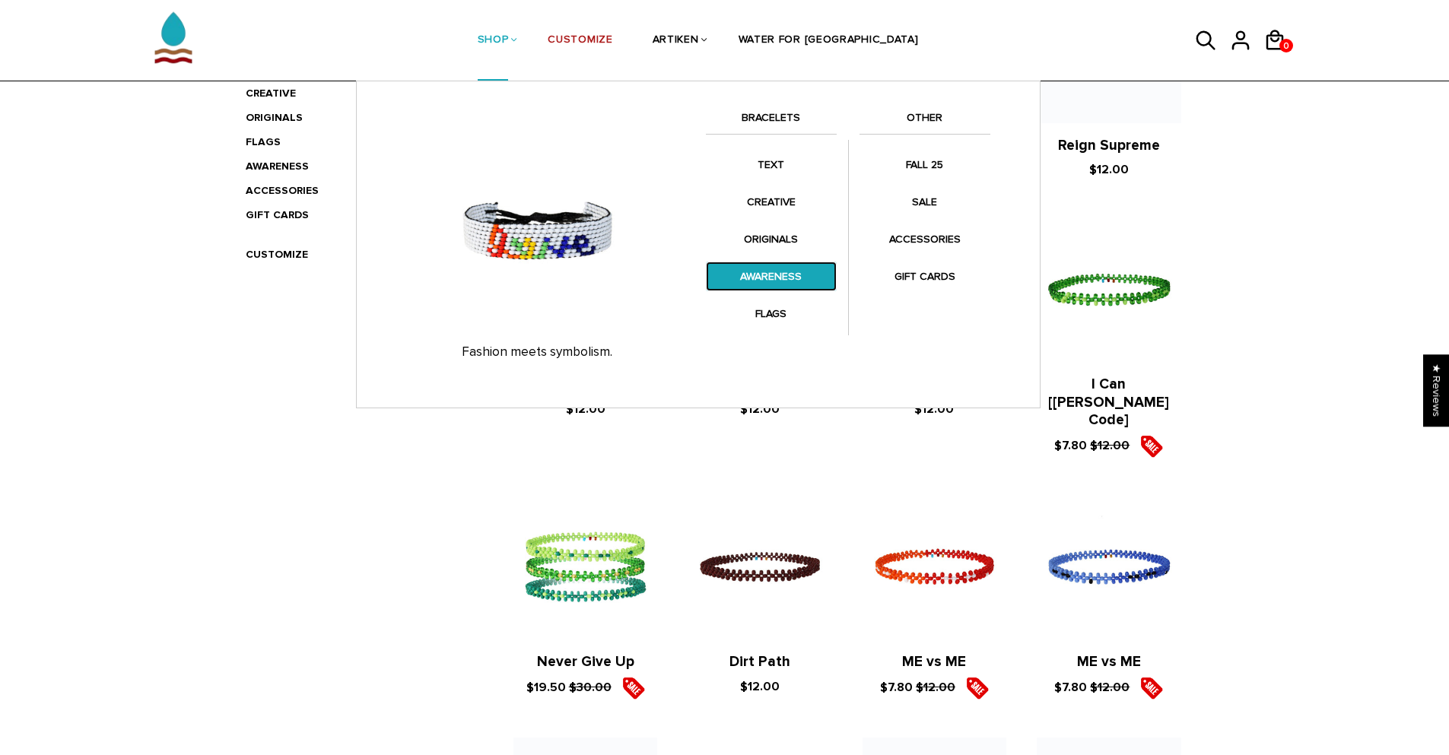
click at [795, 272] on link "AWARENESS" at bounding box center [771, 277] width 131 height 30
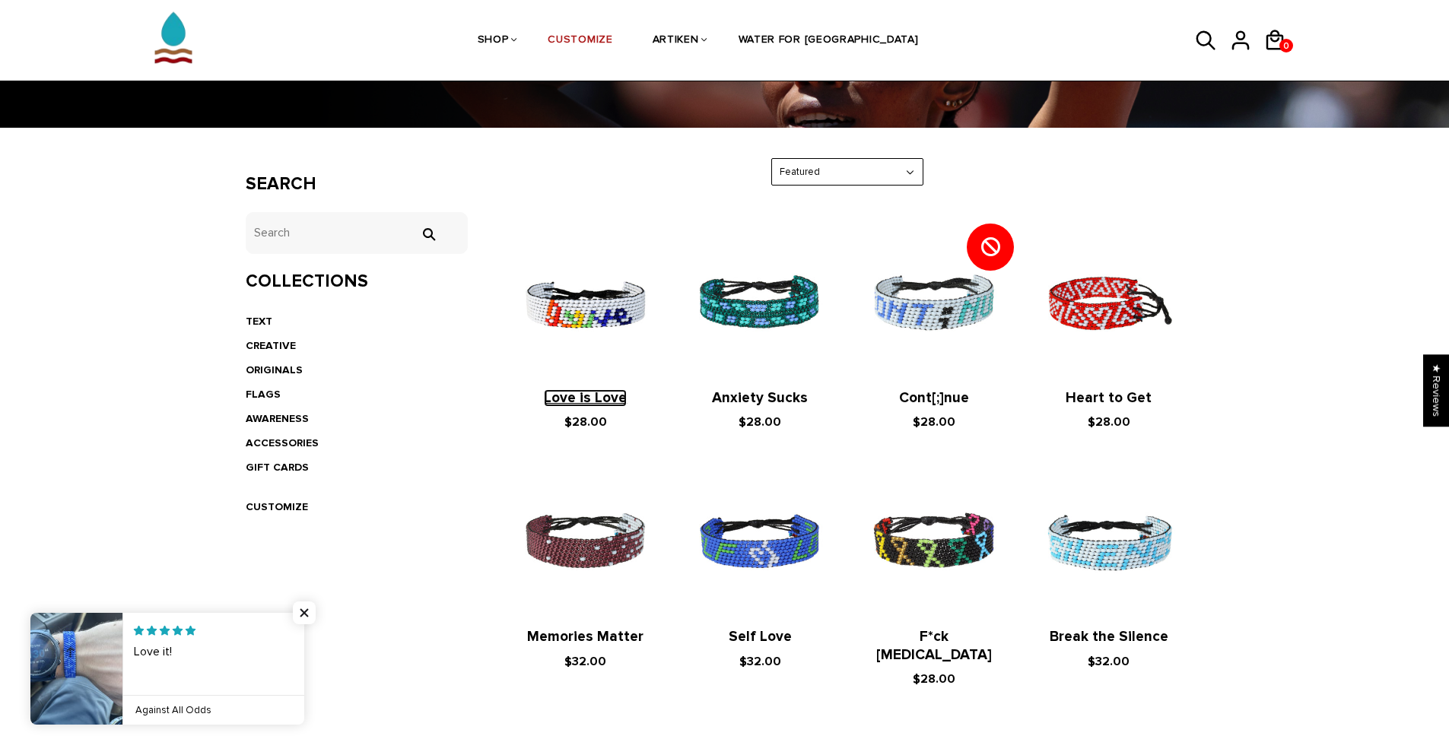
scroll to position [152, 0]
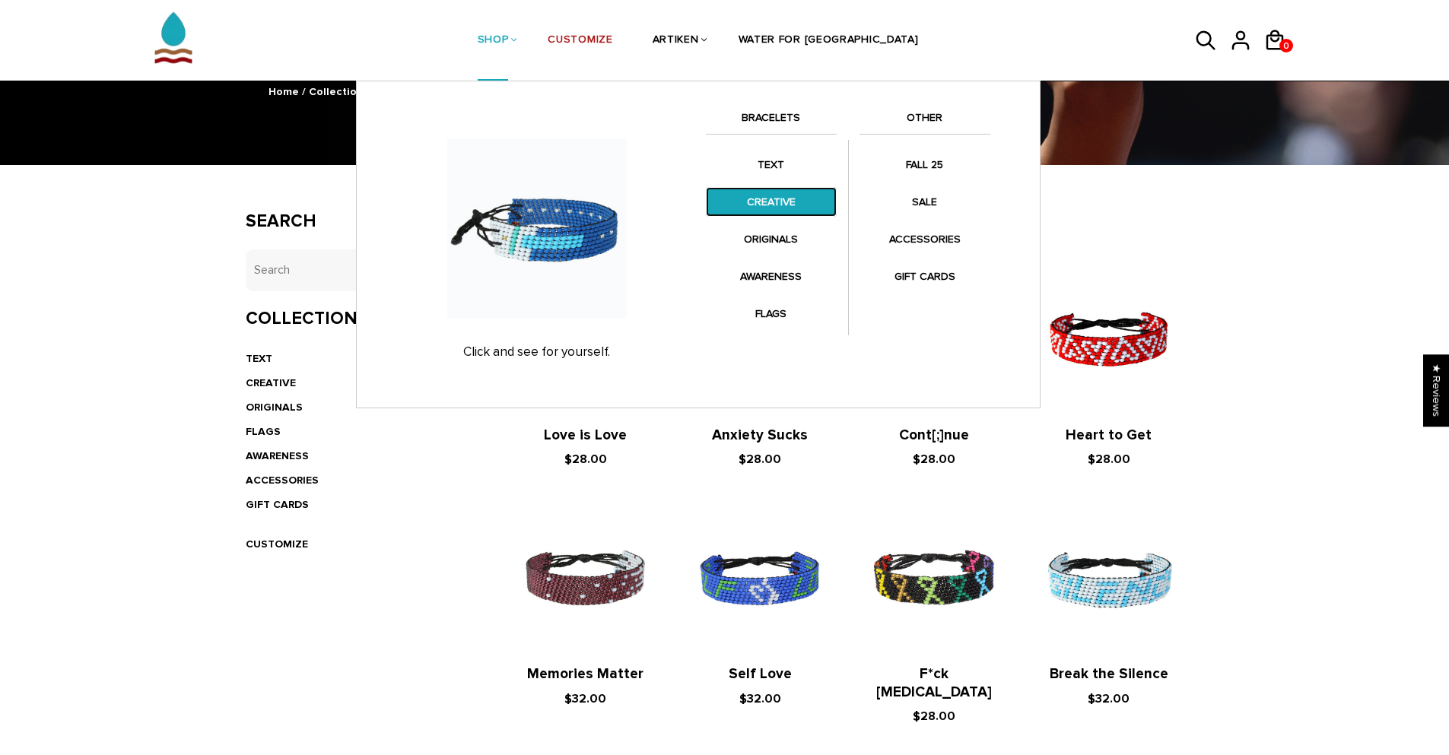
click at [814, 207] on link "CREATIVE" at bounding box center [771, 202] width 131 height 30
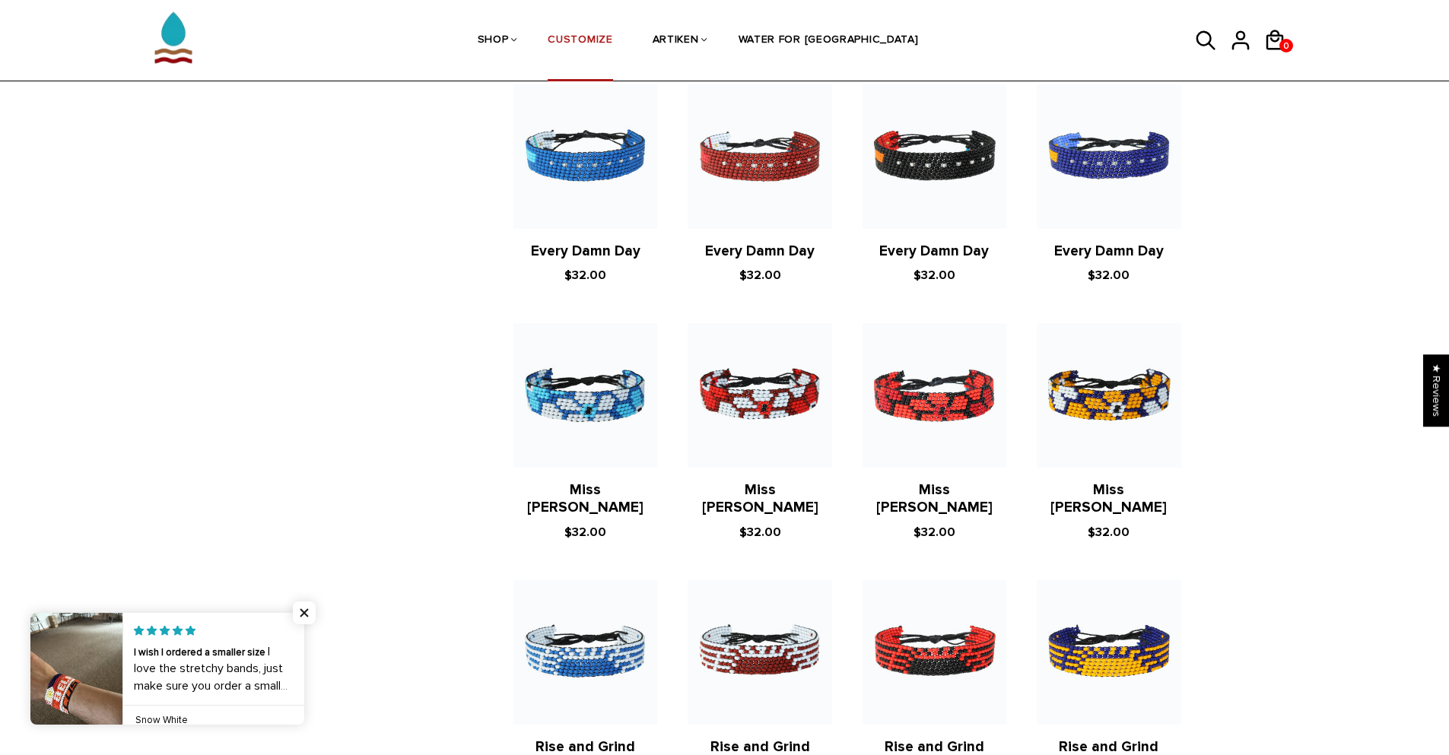
scroll to position [1065, 0]
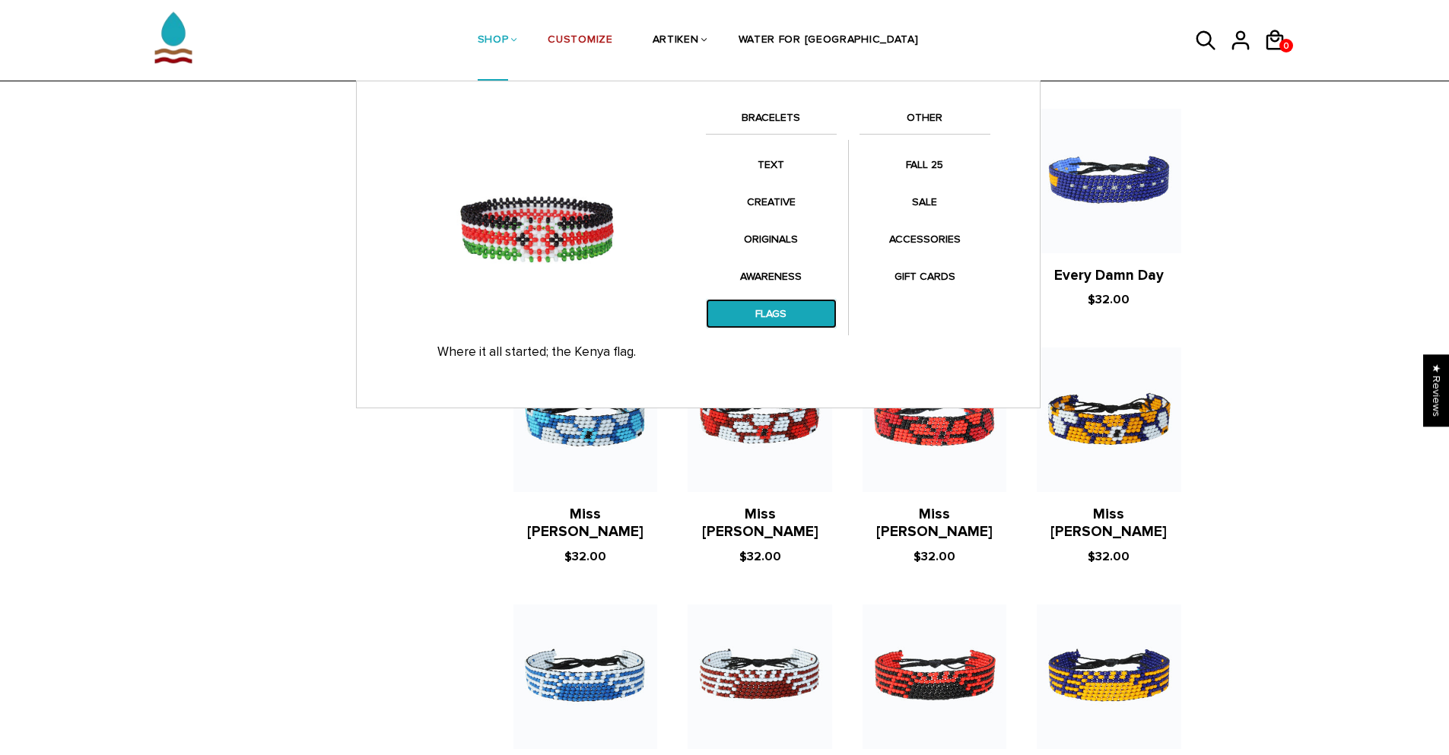
click at [808, 313] on link "FLAGS" at bounding box center [771, 314] width 131 height 30
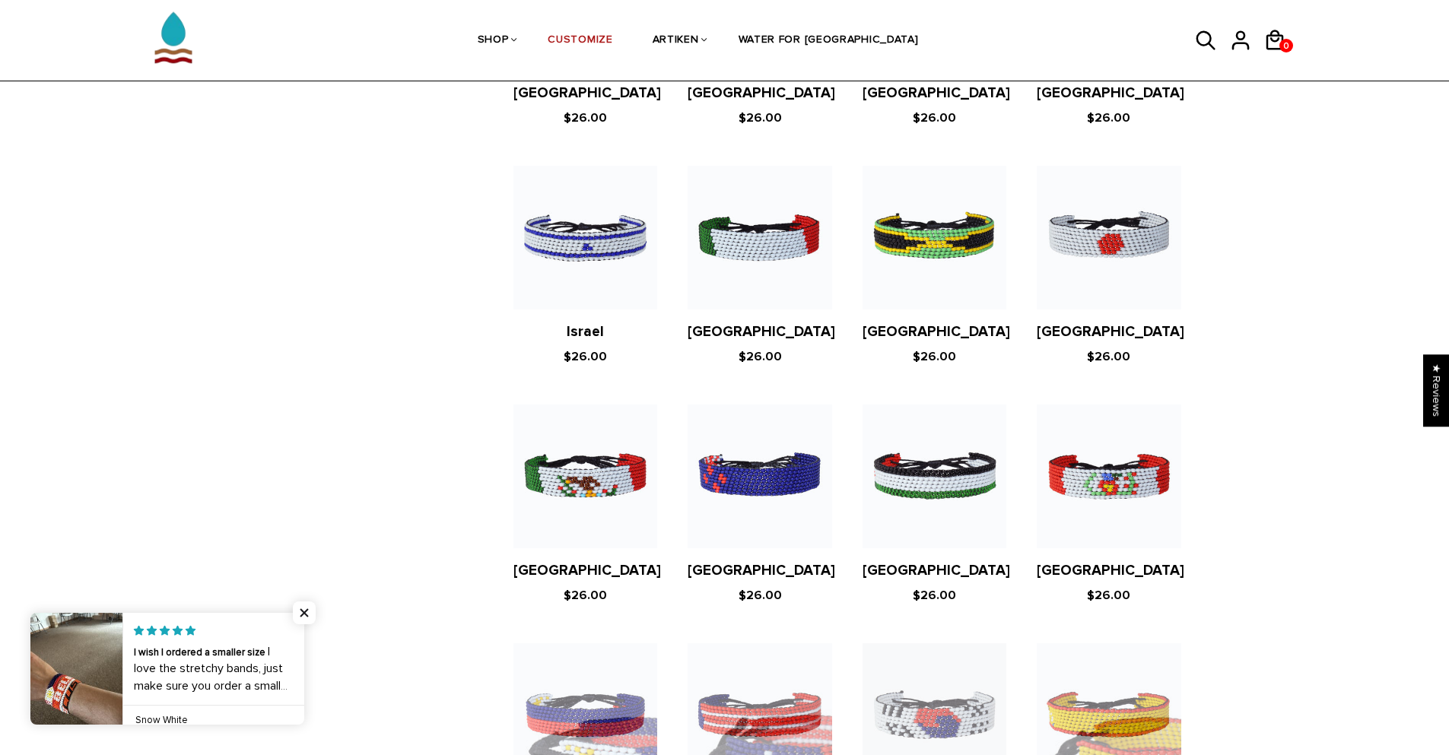
scroll to position [2511, 0]
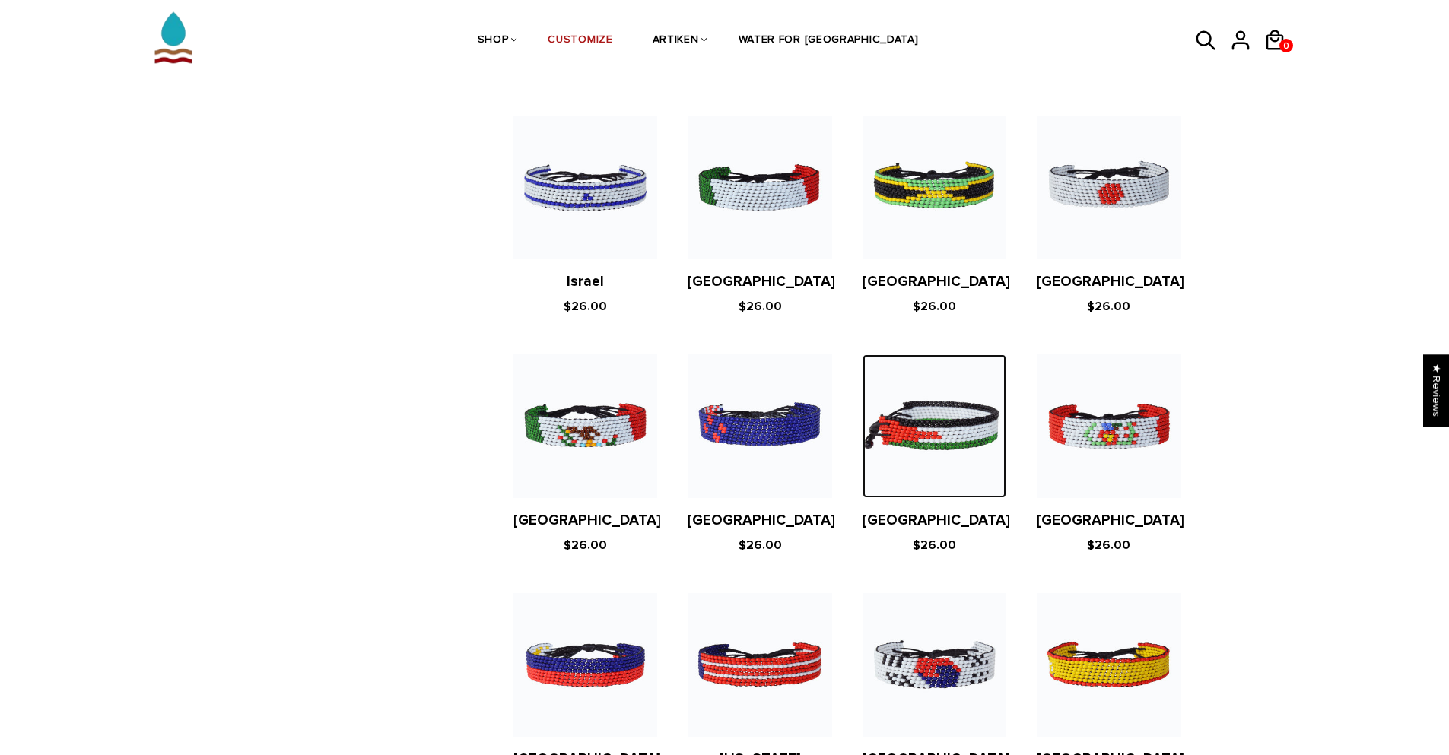
click at [944, 398] on img at bounding box center [935, 427] width 144 height 144
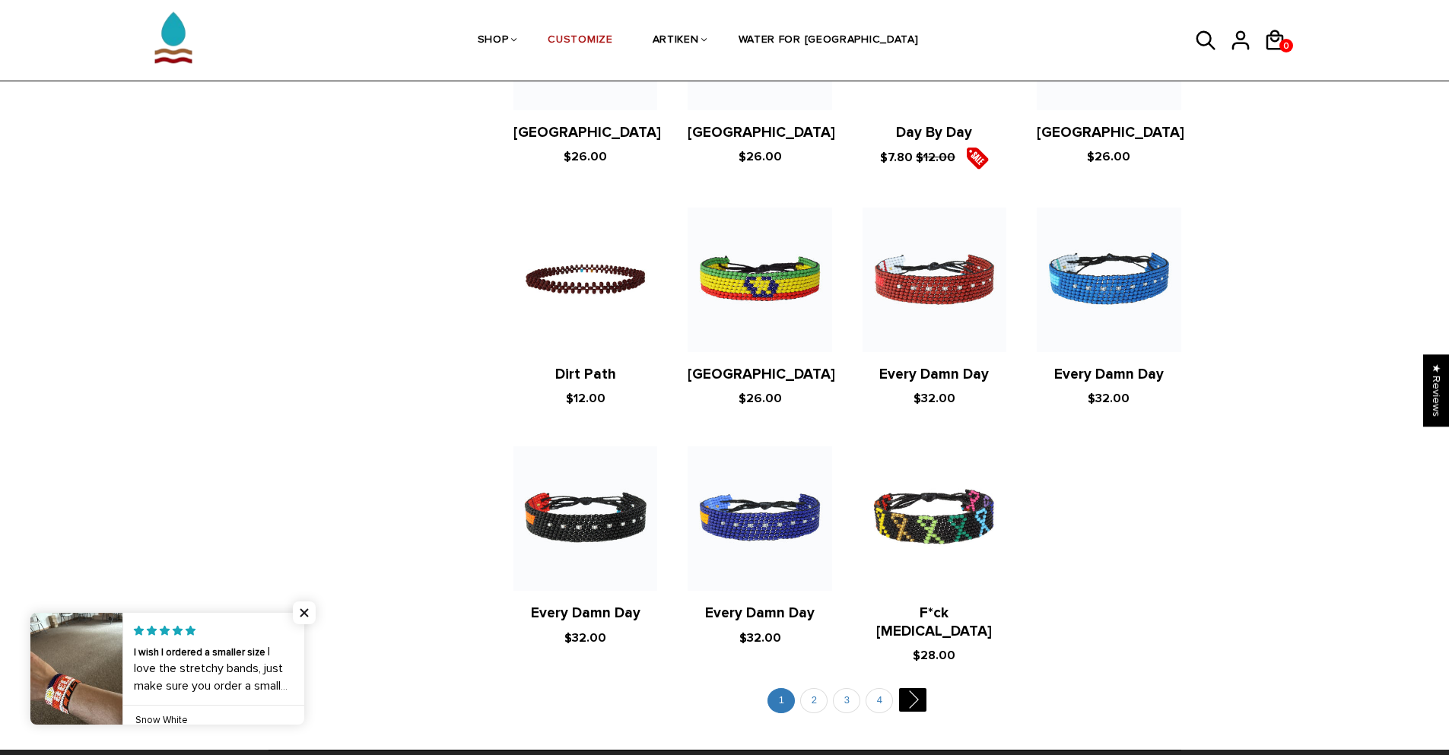
scroll to position [2739, 0]
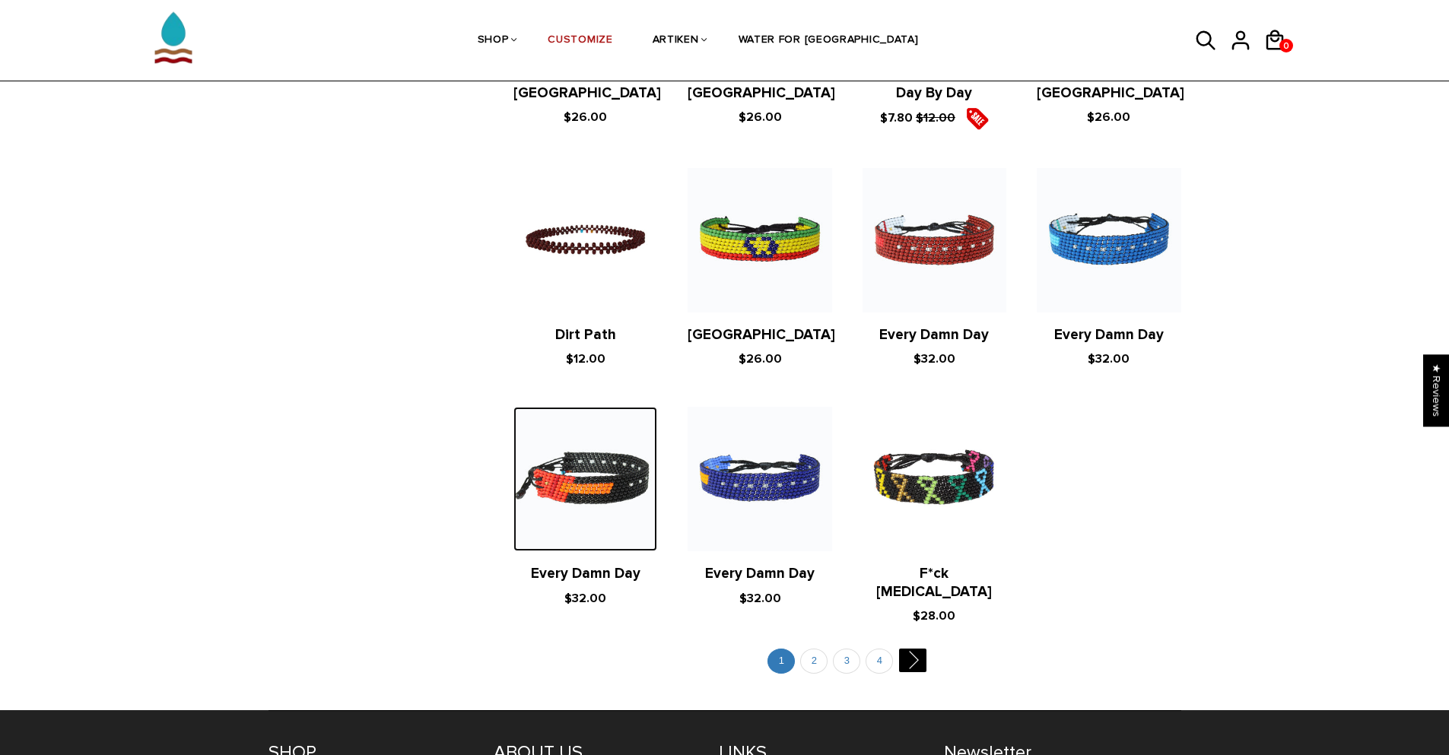
click at [610, 435] on img at bounding box center [586, 479] width 144 height 144
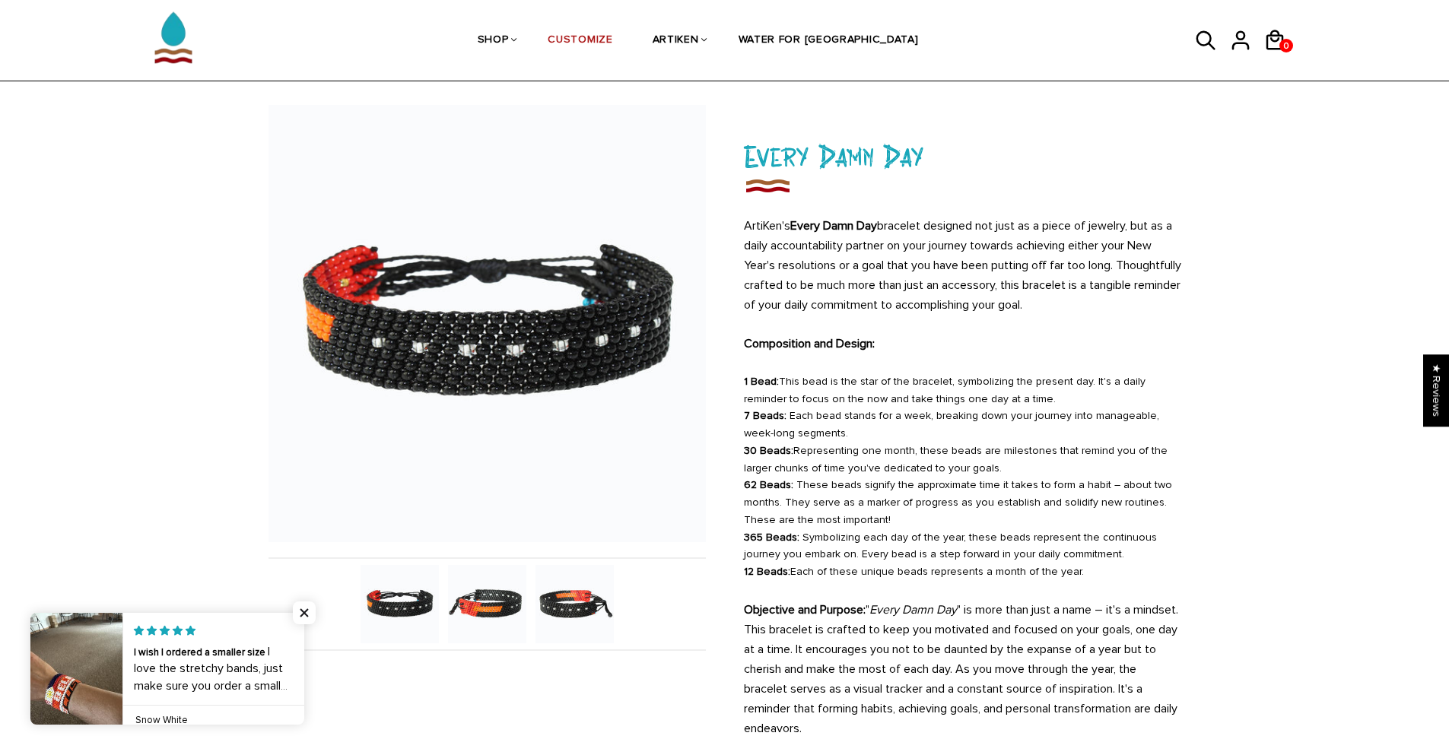
scroll to position [76, 0]
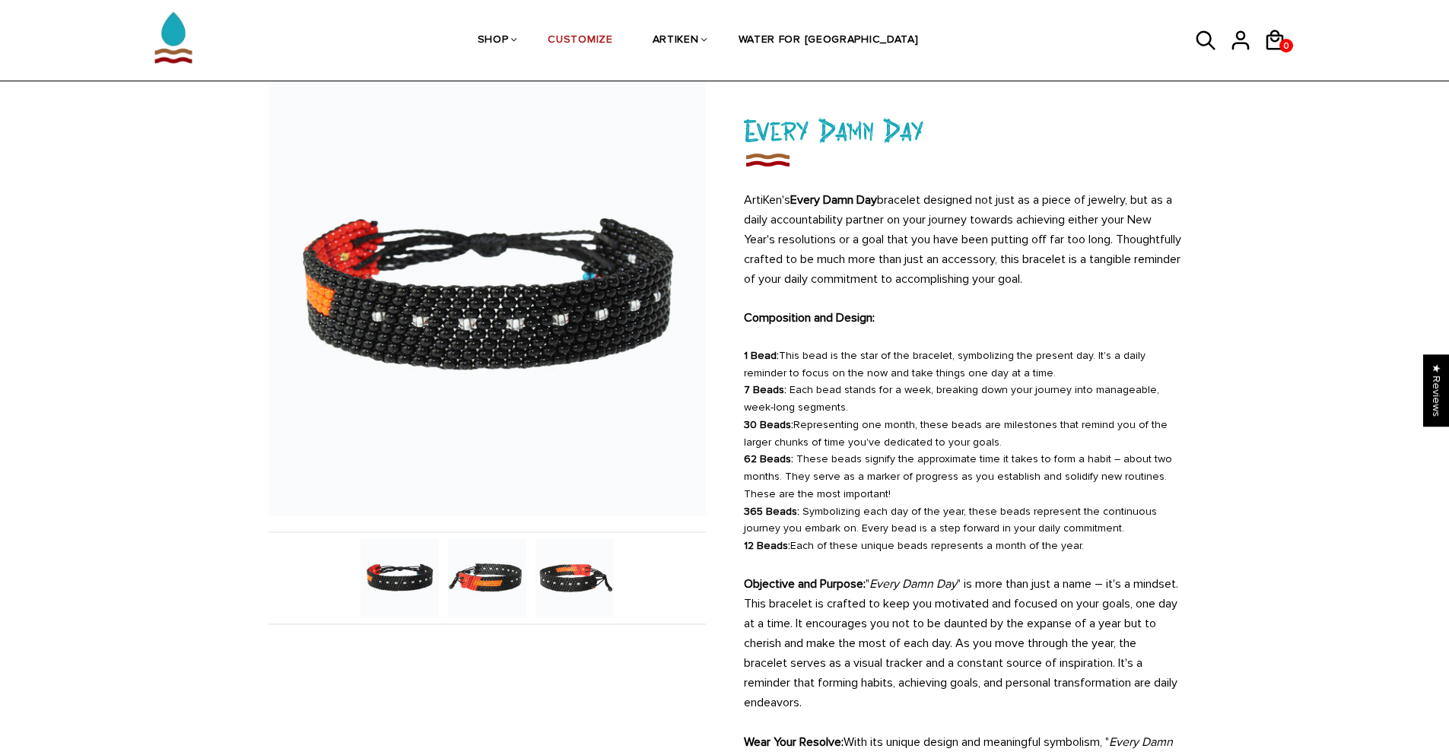
click at [410, 579] on img at bounding box center [400, 578] width 78 height 78
click at [484, 582] on img at bounding box center [487, 578] width 78 height 78
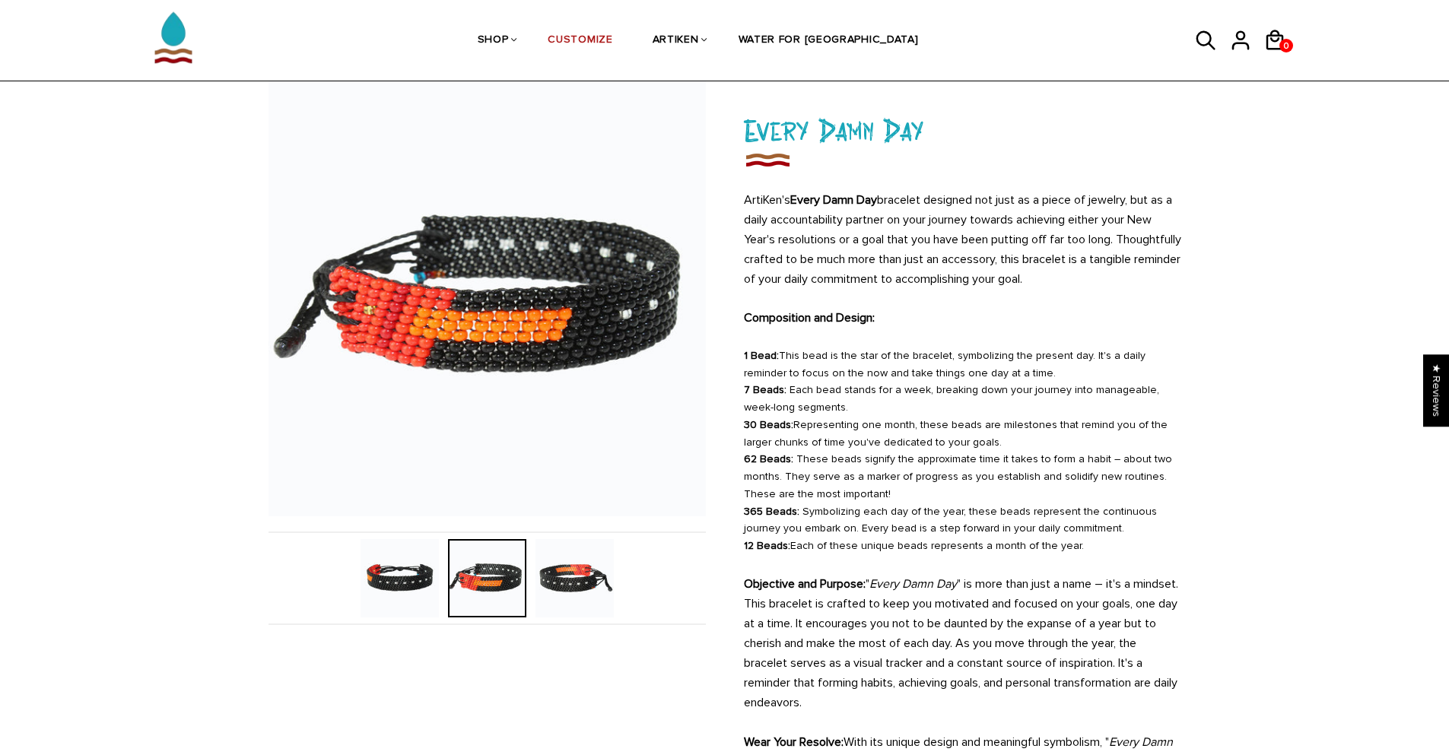
click at [565, 579] on img at bounding box center [575, 578] width 78 height 78
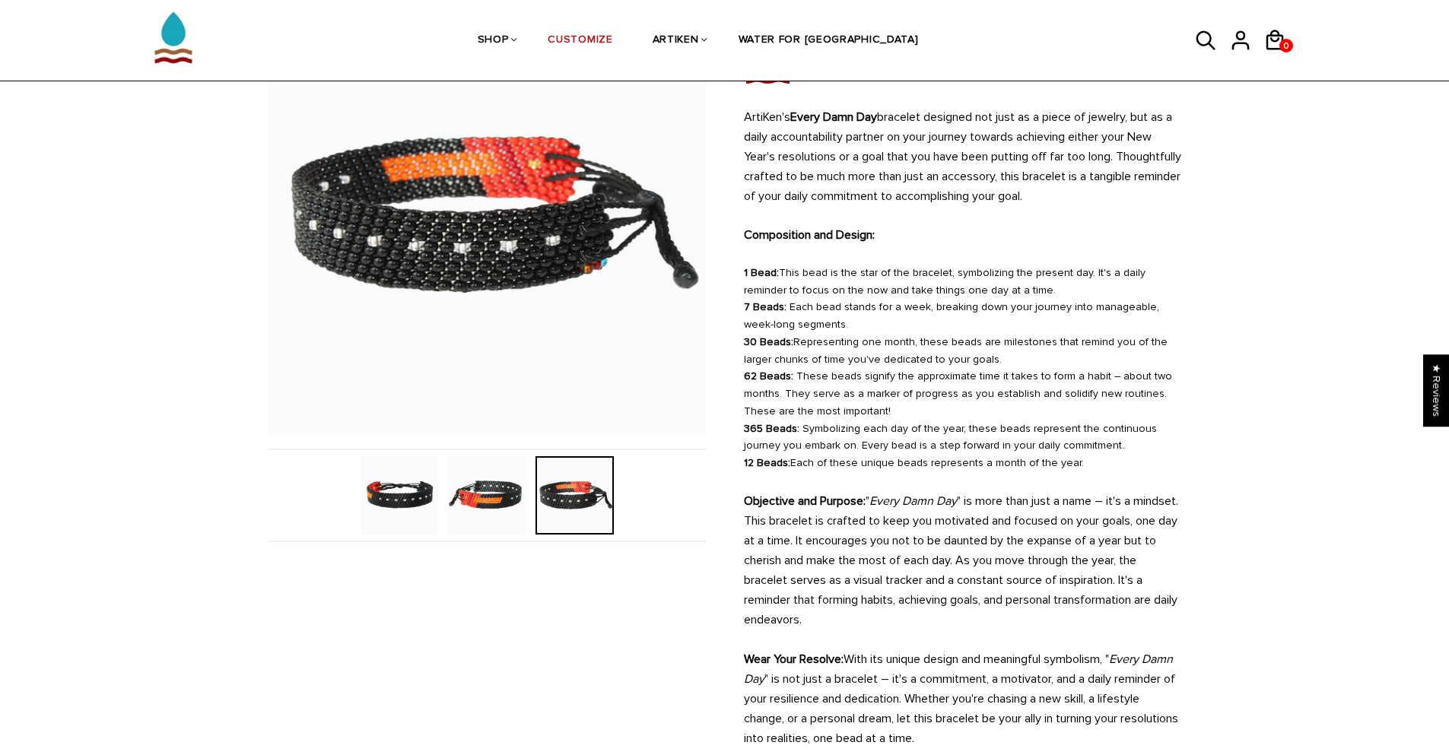
scroll to position [0, 0]
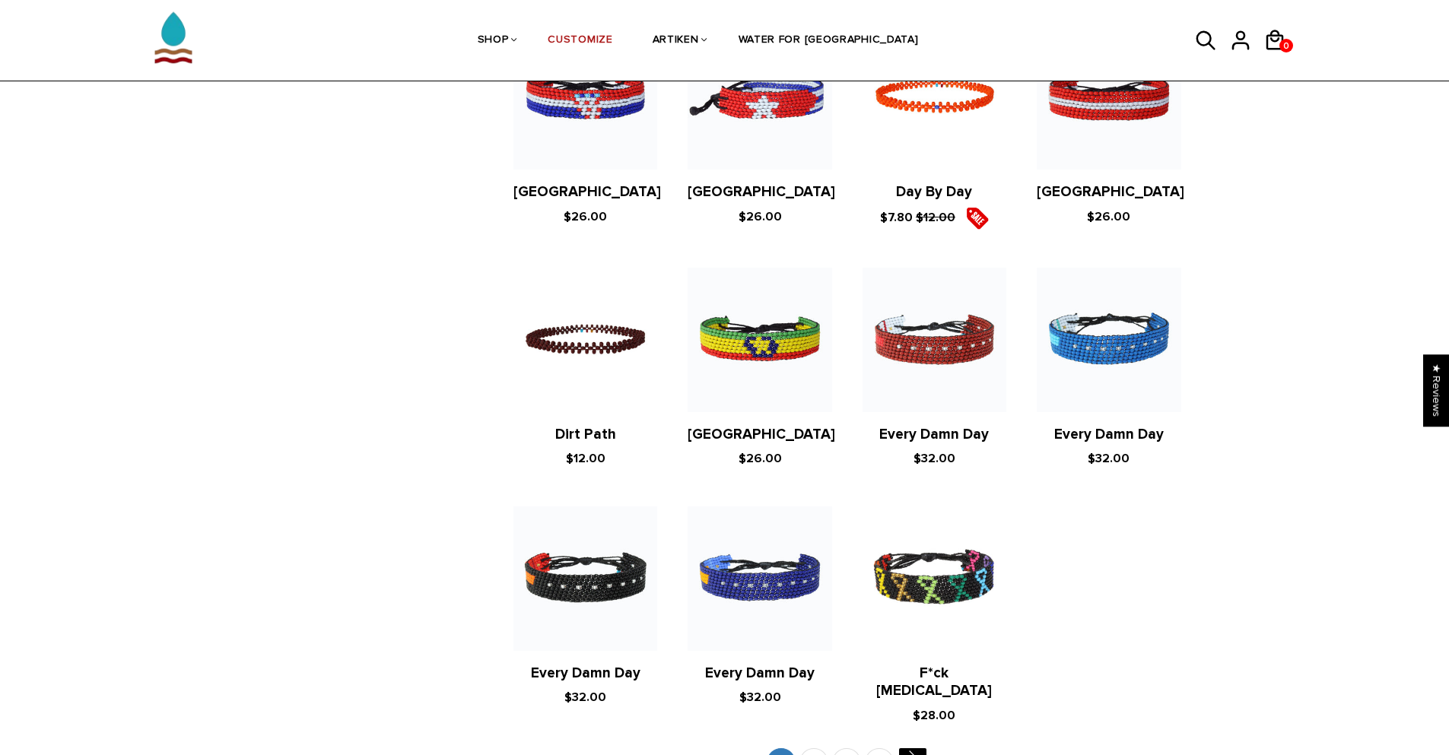
scroll to position [2227, 0]
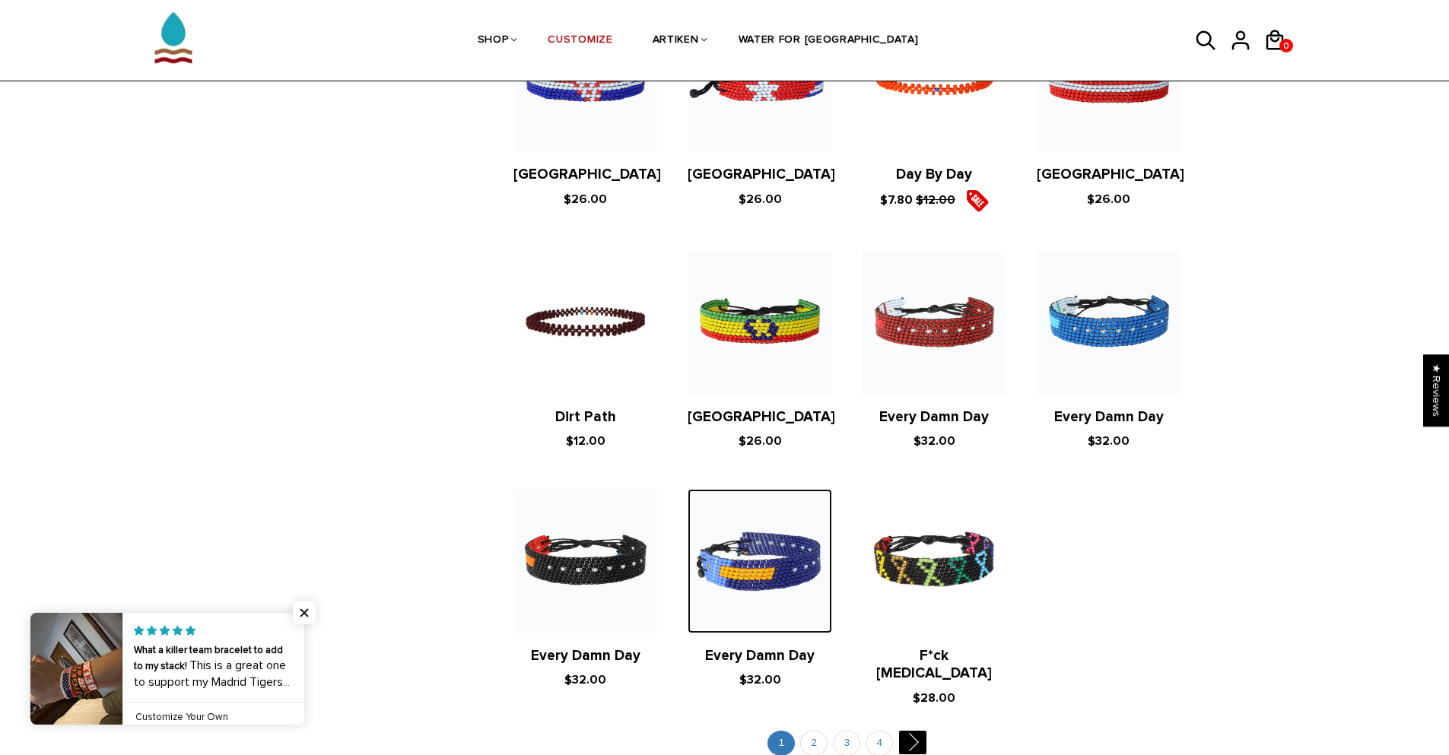
click at [747, 513] on img at bounding box center [760, 561] width 144 height 144
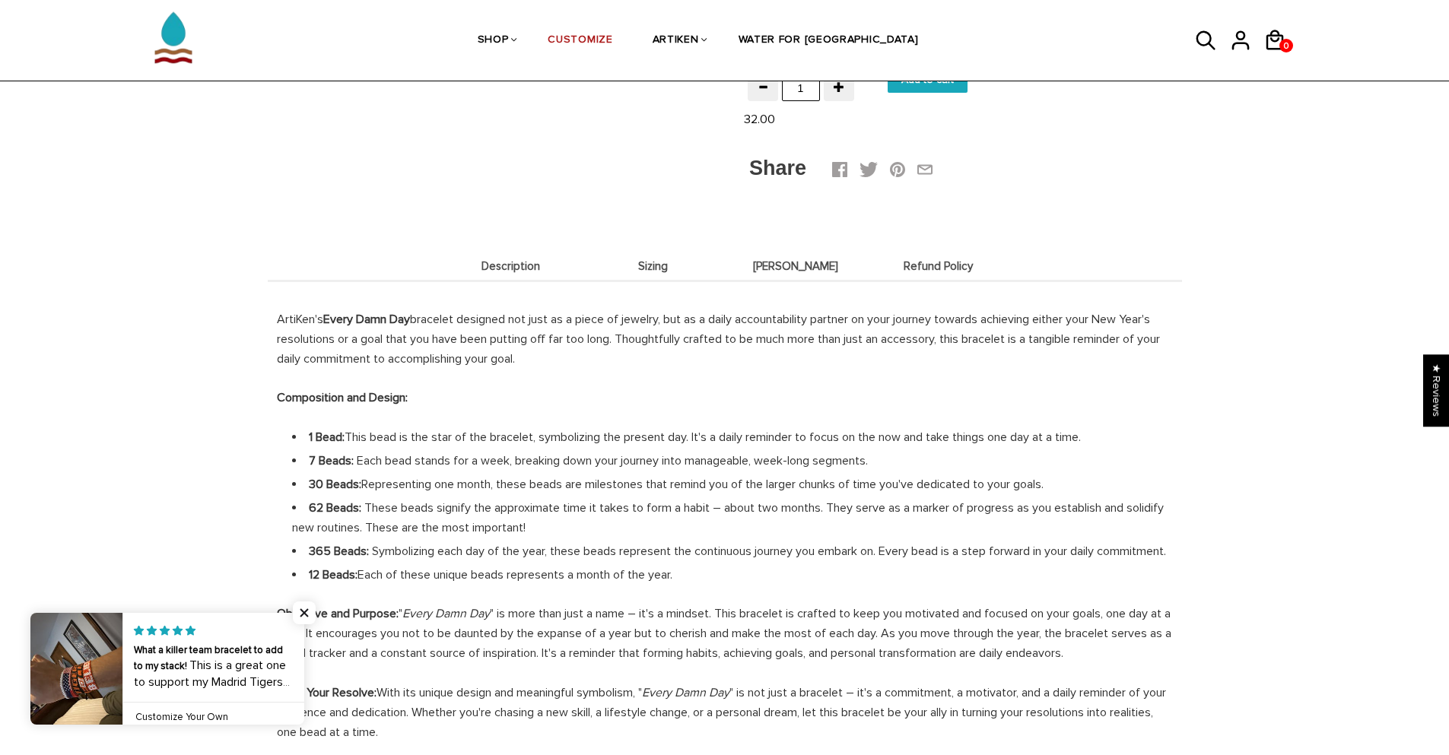
scroll to position [989, 0]
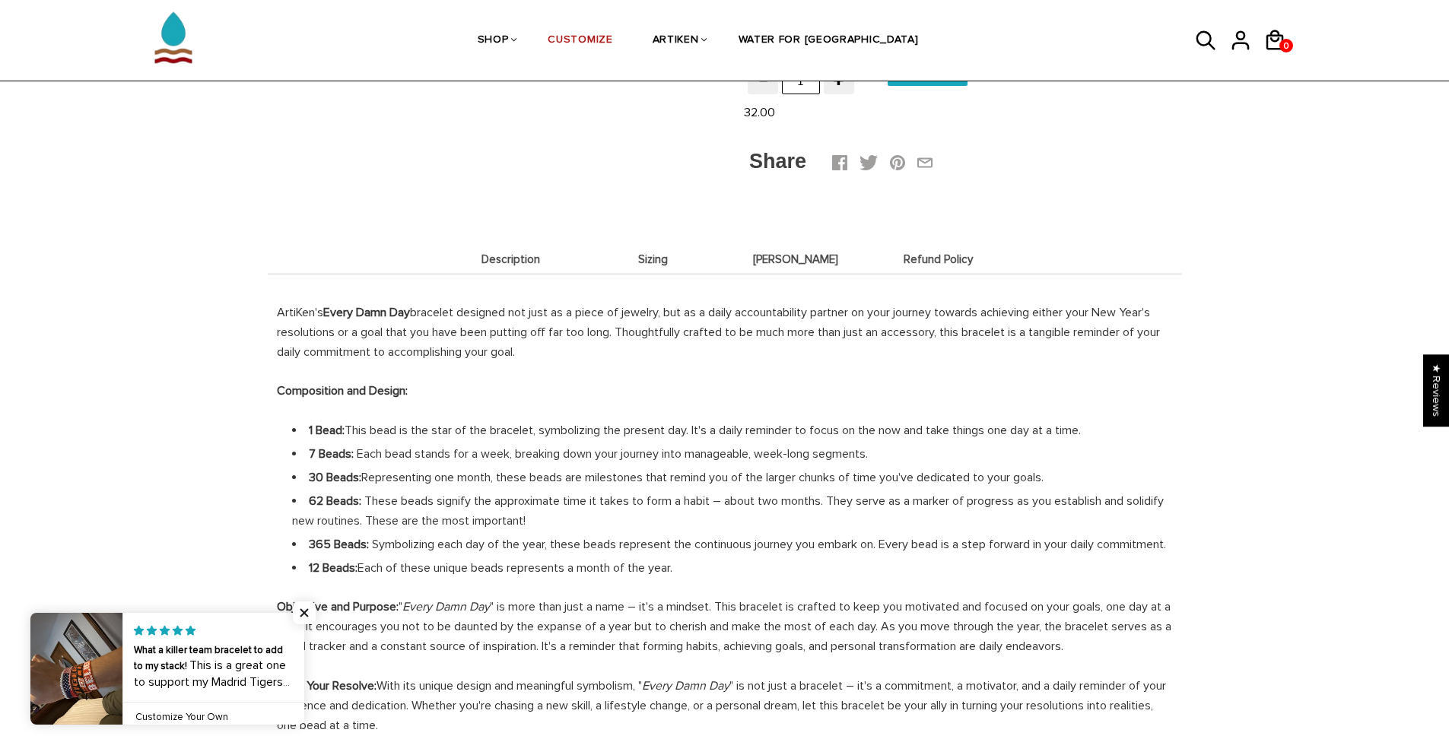
click at [628, 274] on li "Sizing" at bounding box center [653, 259] width 143 height 30
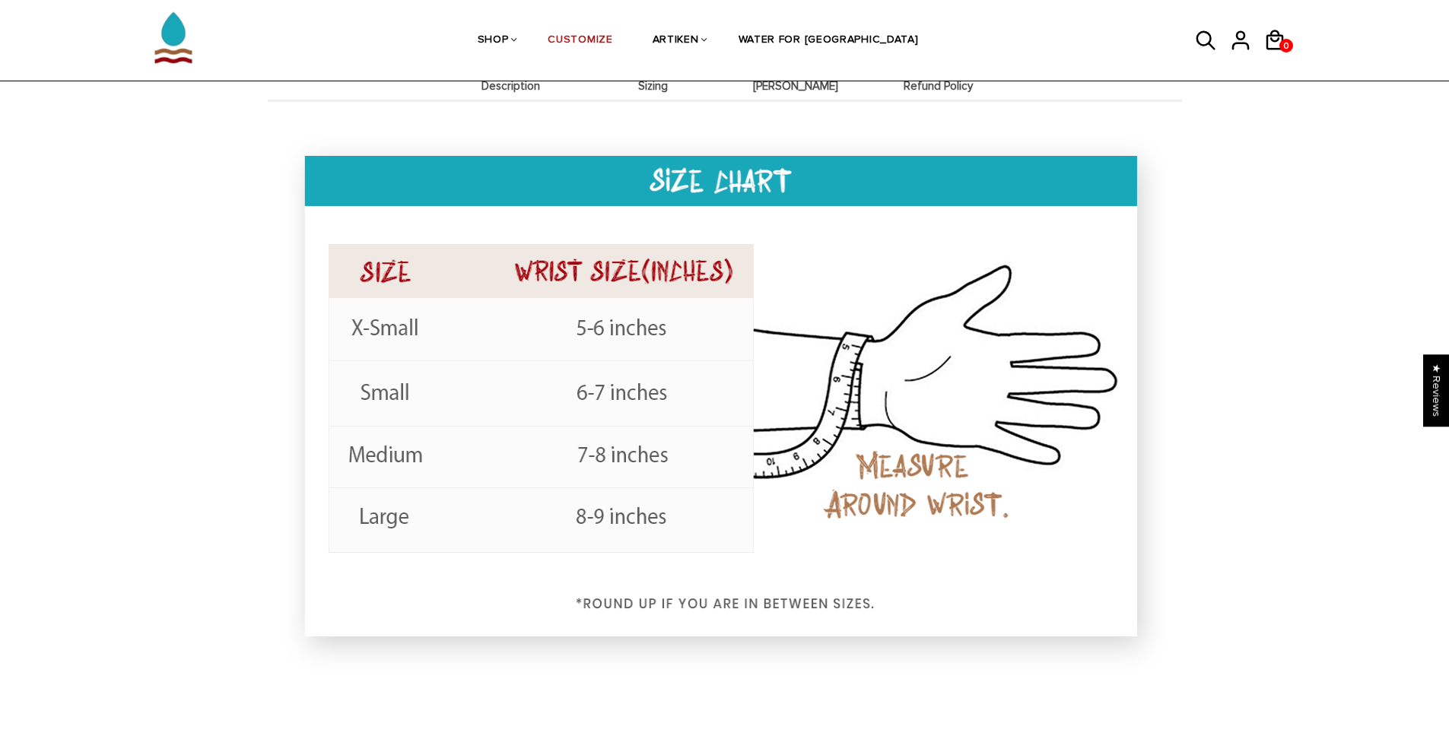
scroll to position [1141, 0]
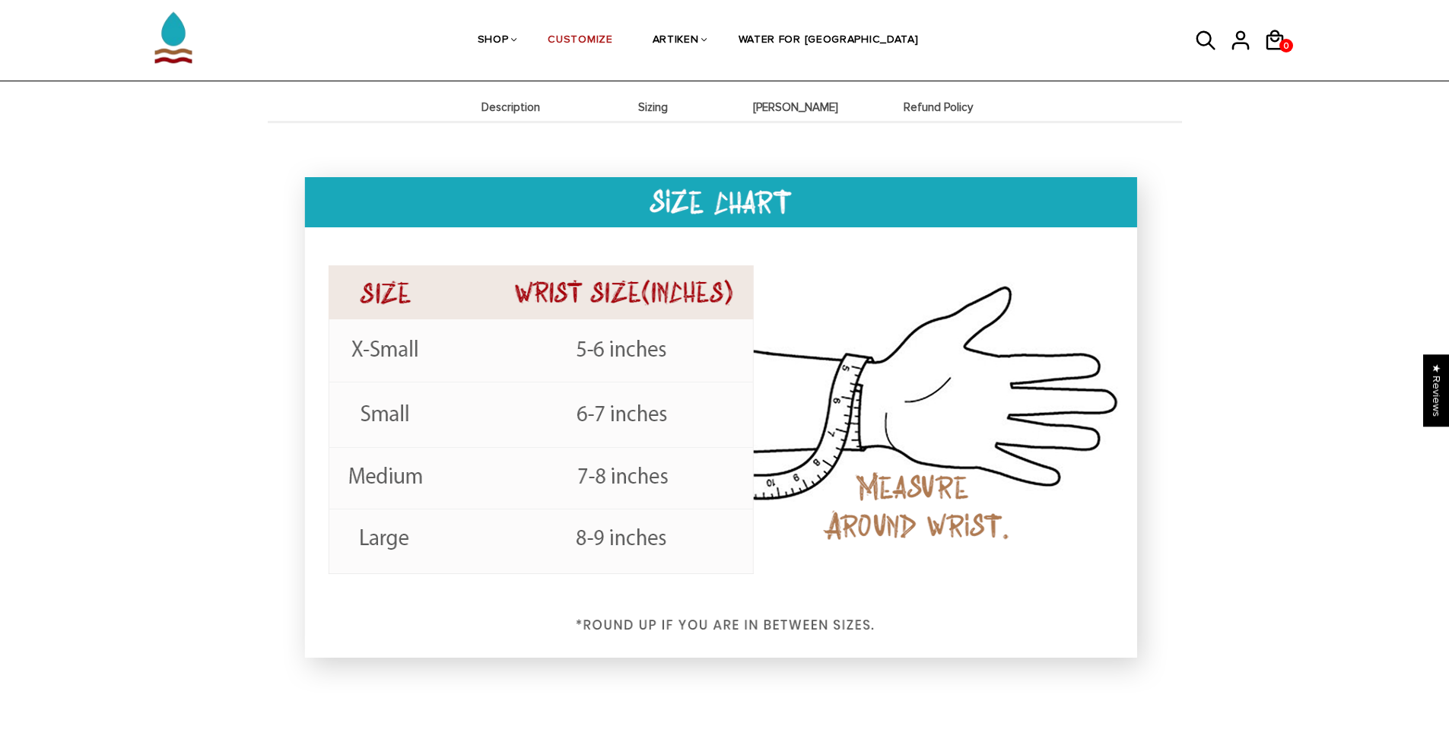
click at [504, 114] on span "Description" at bounding box center [511, 107] width 135 height 13
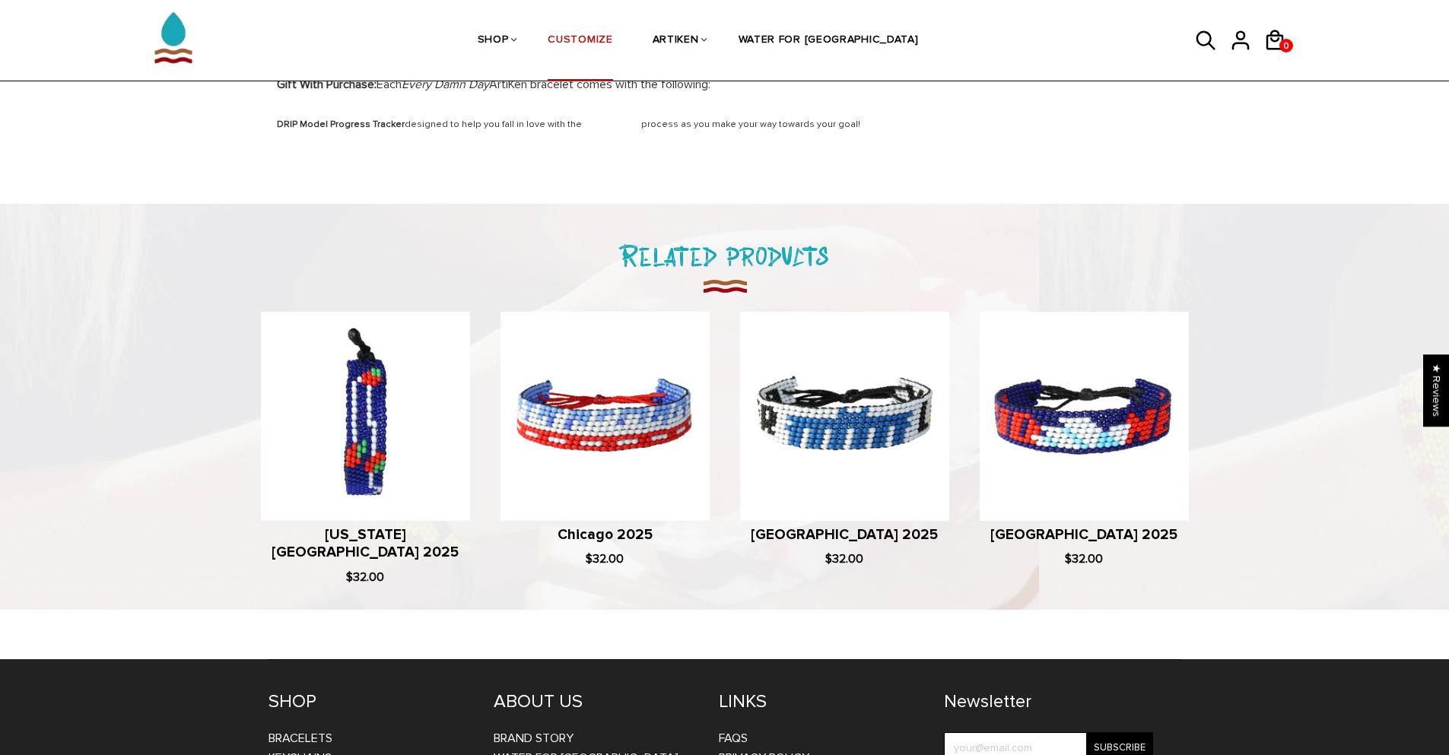
scroll to position [1674, 0]
